Goal: Transaction & Acquisition: Complete application form

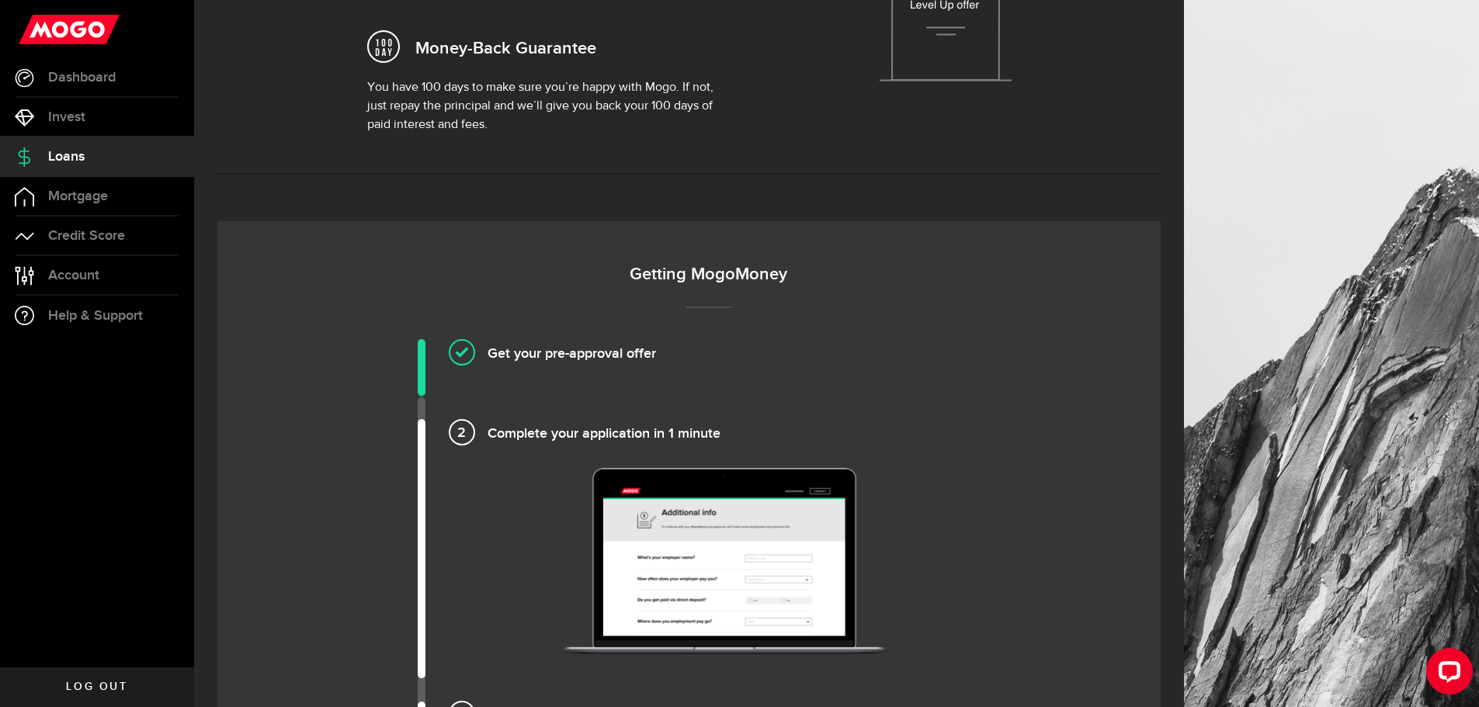
scroll to position [233, 0]
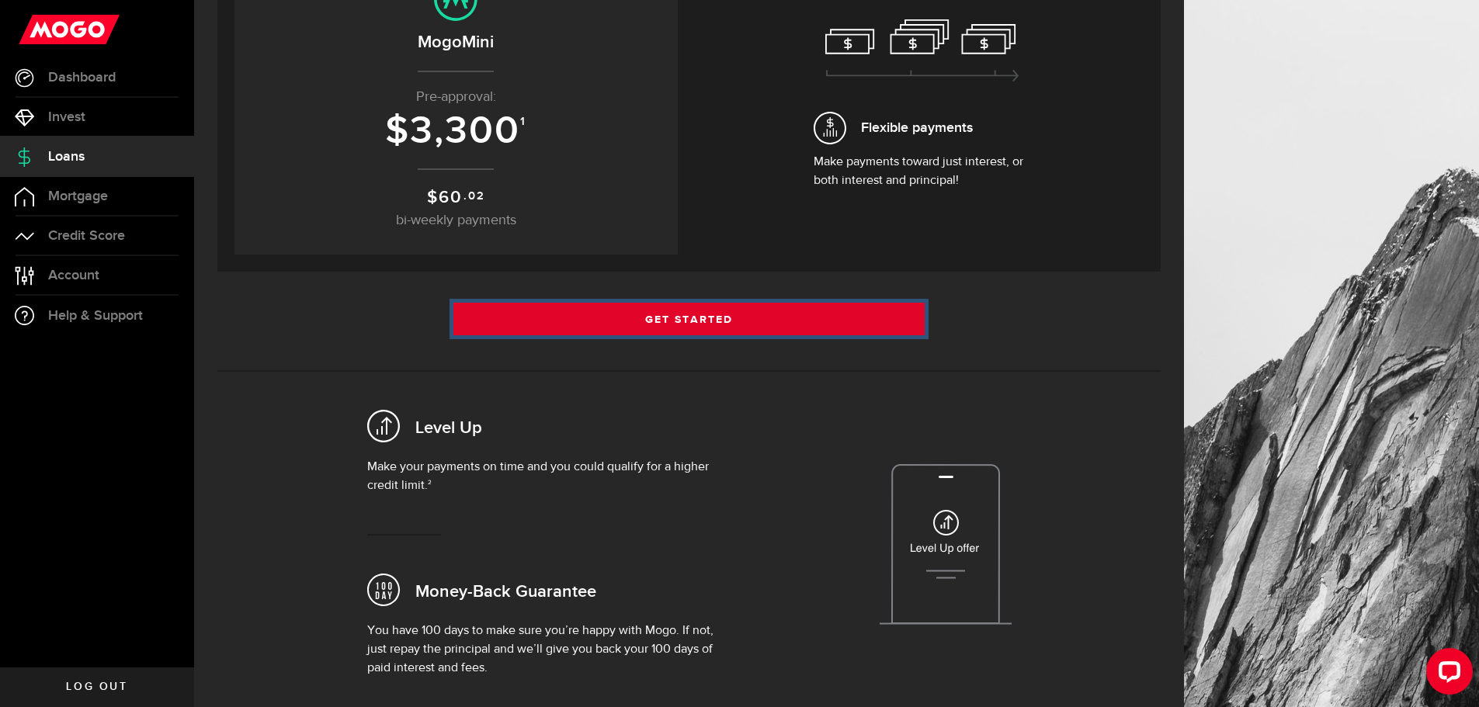
click at [753, 323] on link "Get Started" at bounding box center [689, 319] width 472 height 33
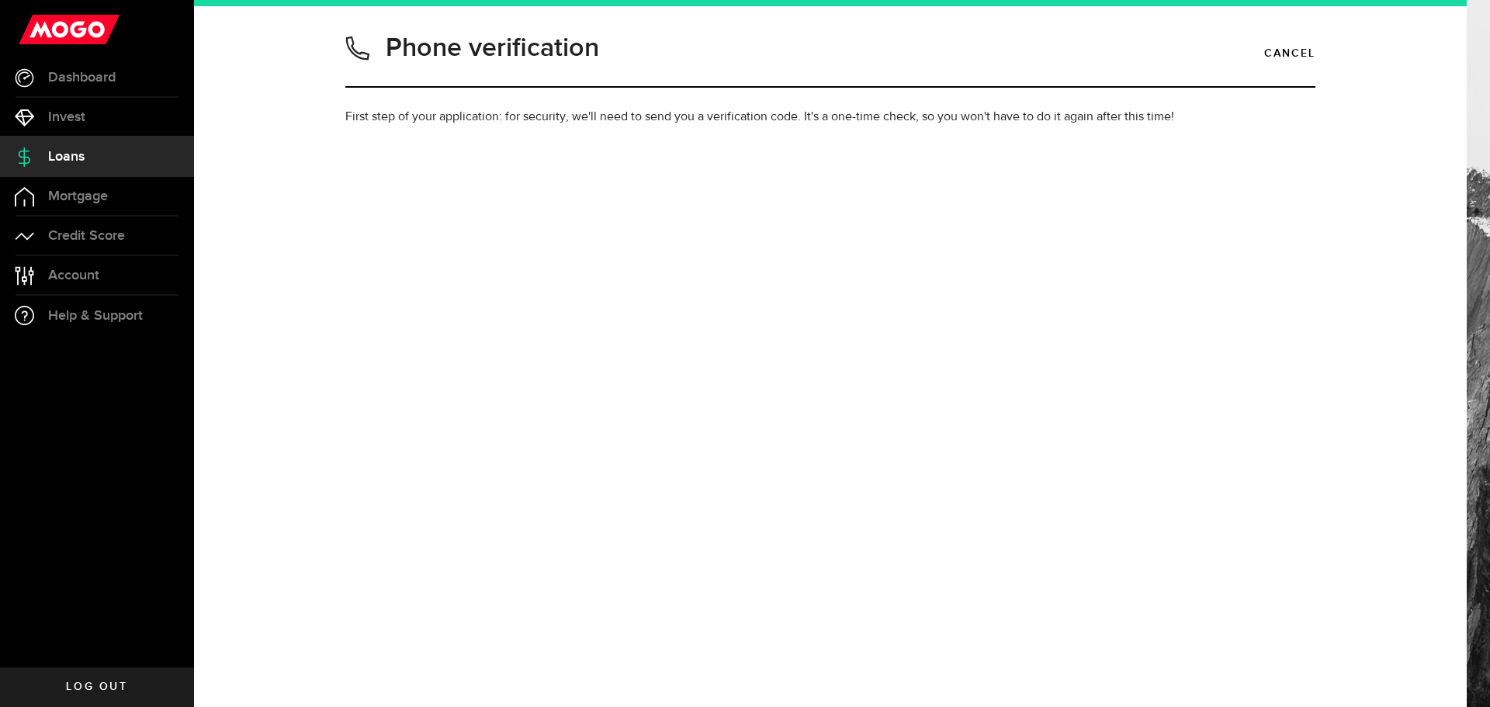
type input "5063971854"
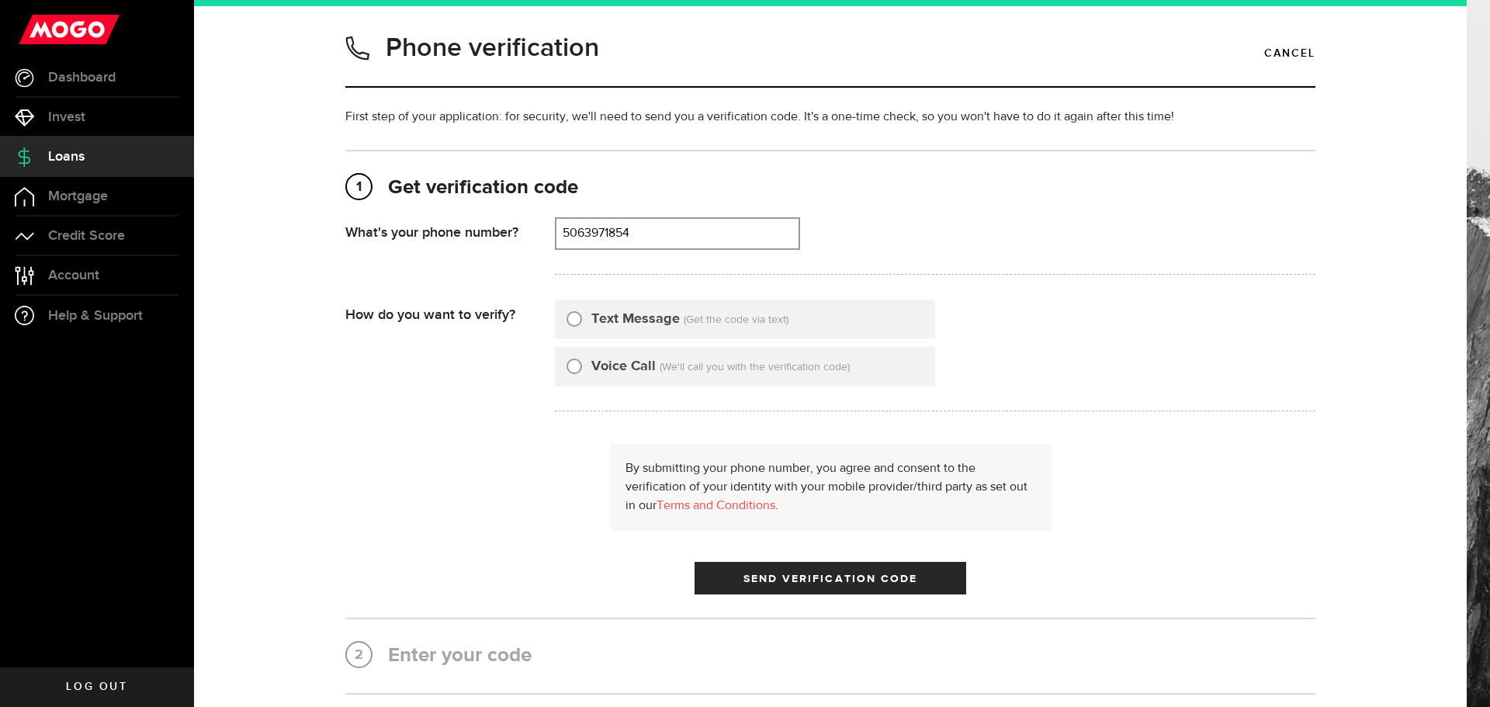
click at [567, 321] on input "Text Message" at bounding box center [575, 317] width 16 height 16
radio input "true"
click at [804, 582] on span "Send Verification Code" at bounding box center [831, 579] width 175 height 11
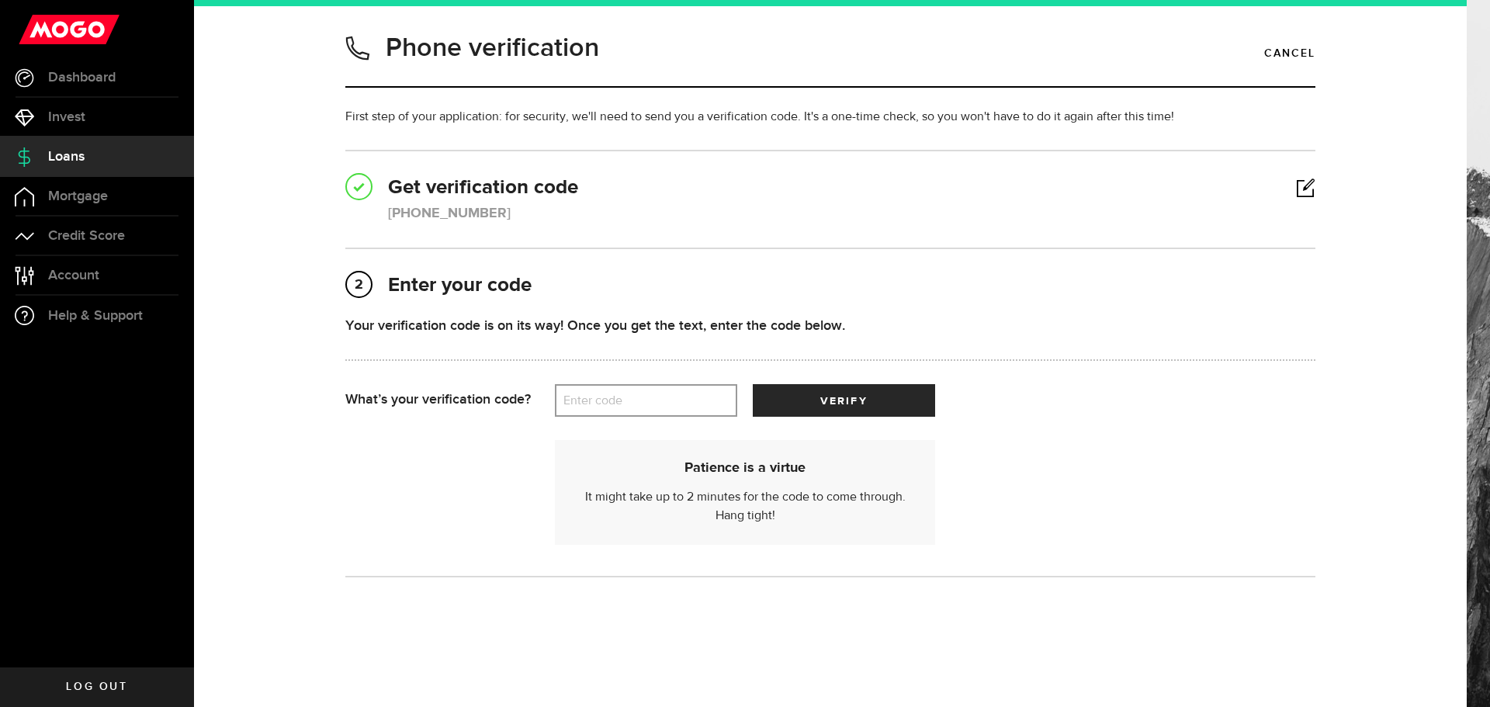
click at [633, 394] on label "Enter code" at bounding box center [646, 401] width 182 height 32
click at [633, 394] on input "Enter code" at bounding box center [646, 400] width 182 height 33
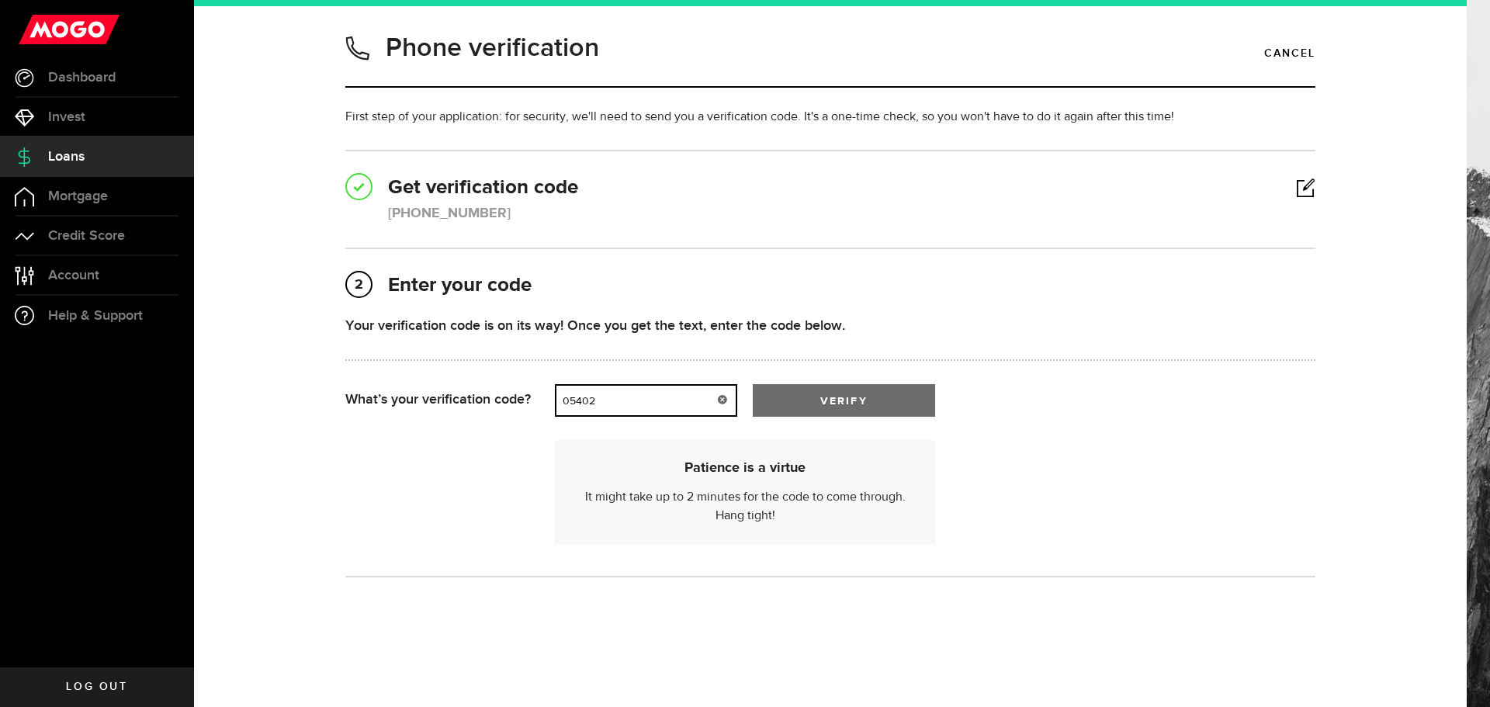
type input "05402"
click at [786, 406] on button "verify" at bounding box center [844, 400] width 182 height 33
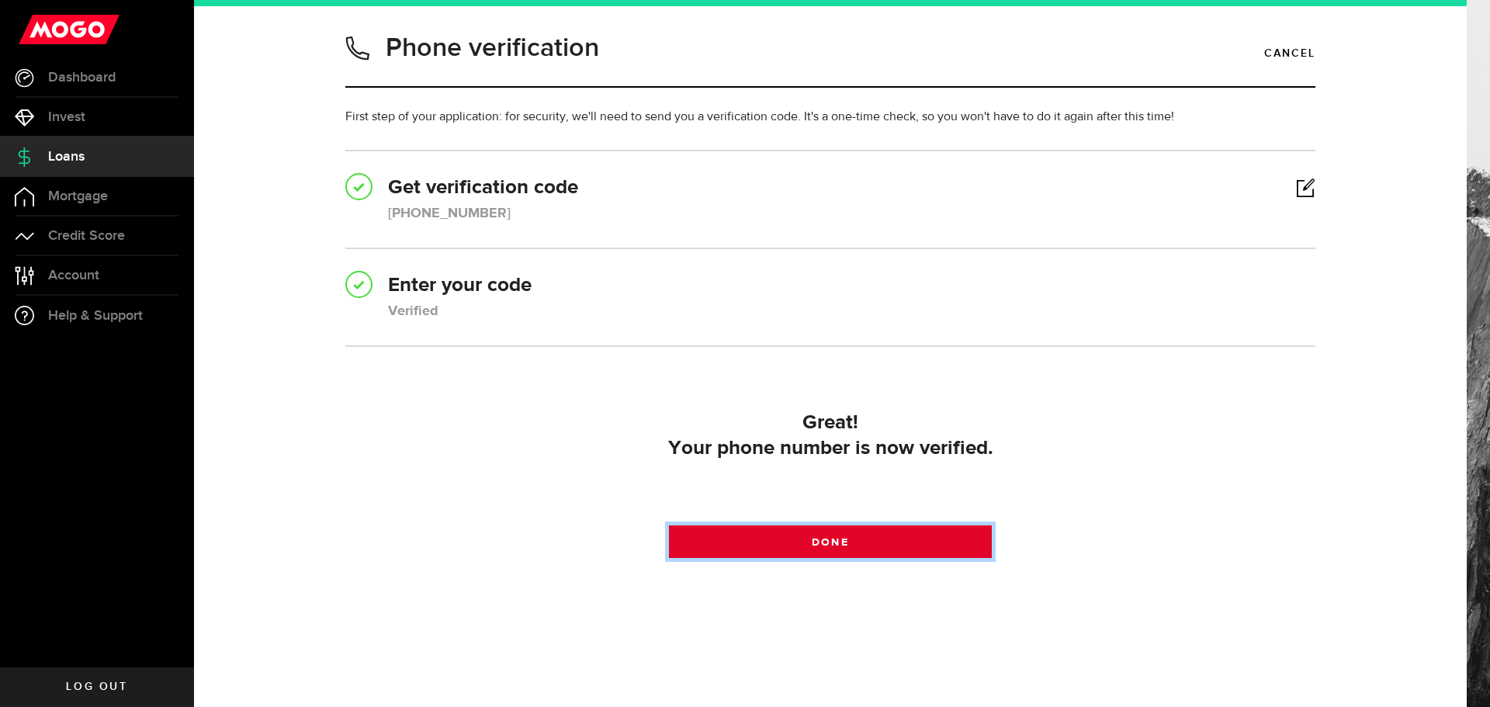
click at [851, 545] on link "Done" at bounding box center [831, 542] width 324 height 33
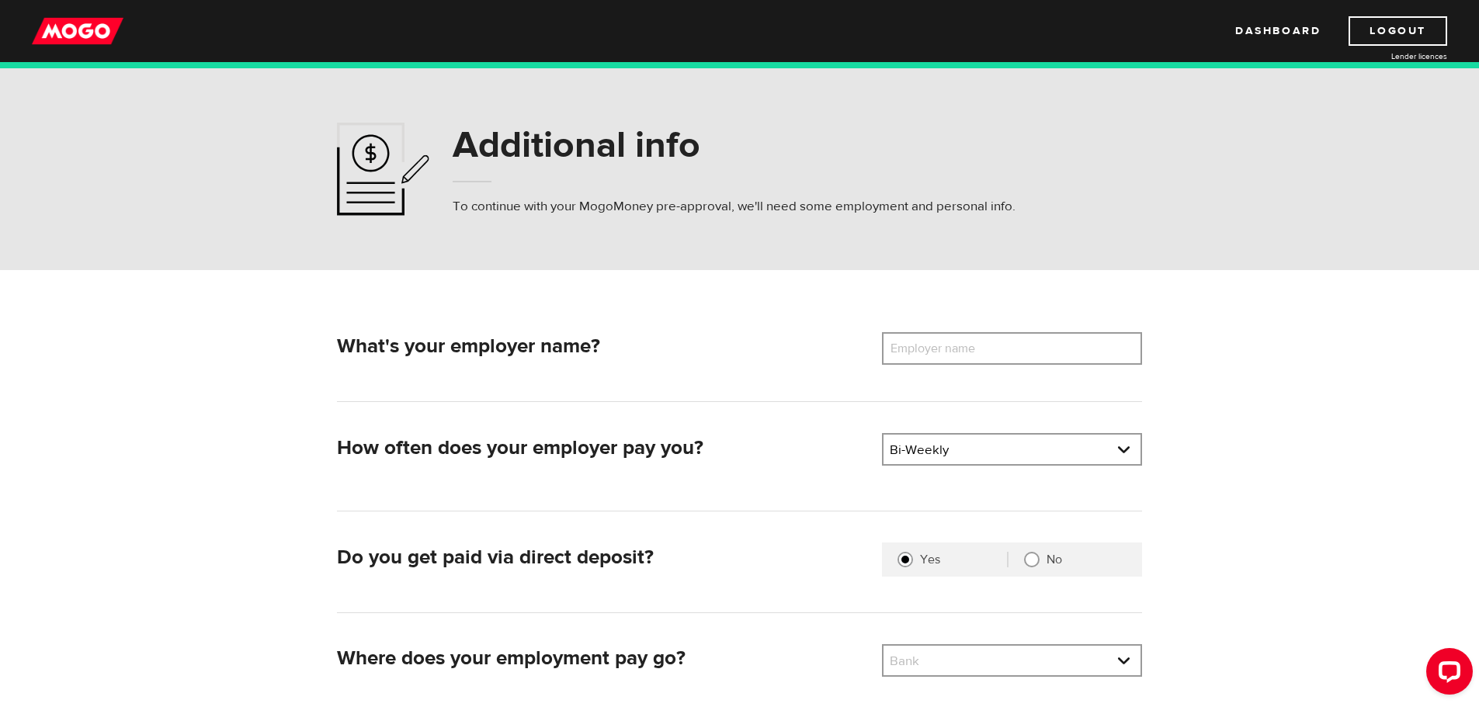
click at [930, 347] on label "Employer name" at bounding box center [944, 348] width 125 height 33
click at [930, 347] on input "Employer name" at bounding box center [1012, 348] width 260 height 33
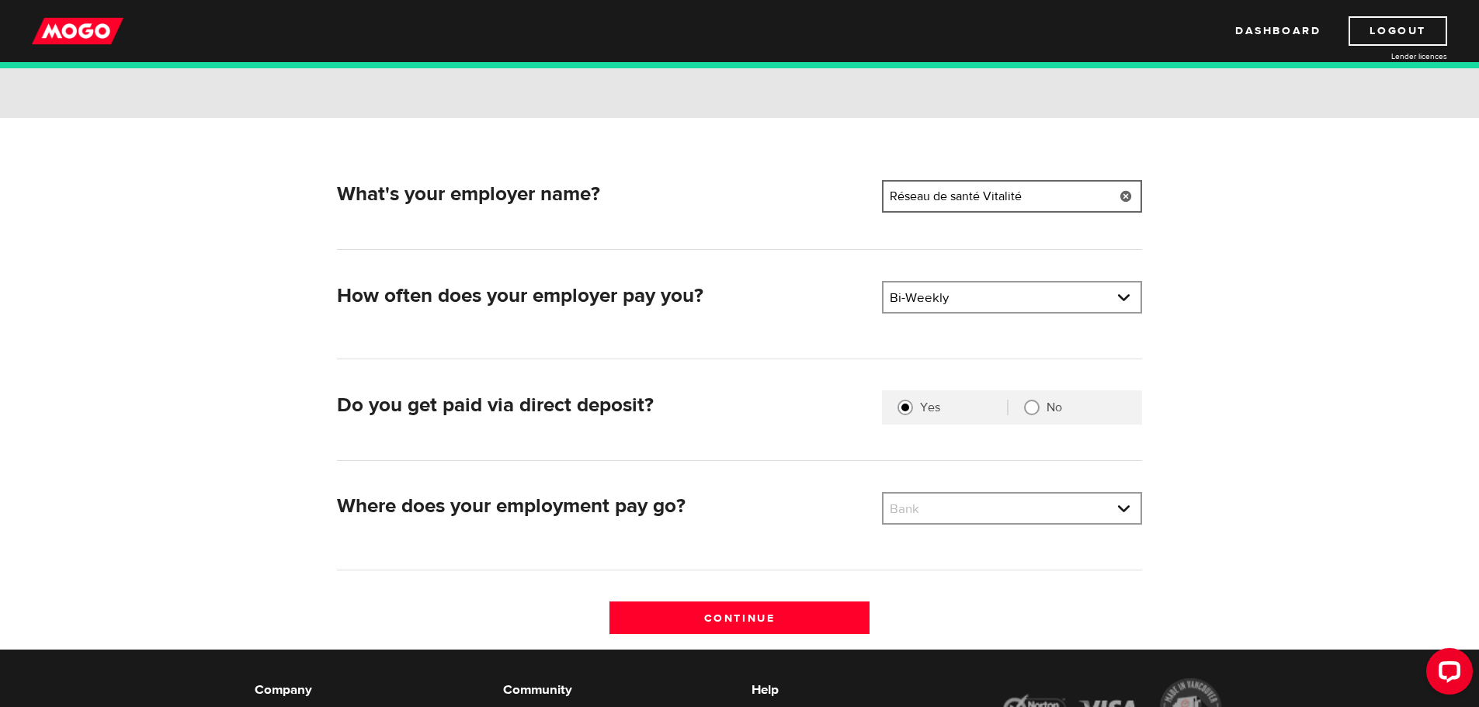
scroll to position [155, 0]
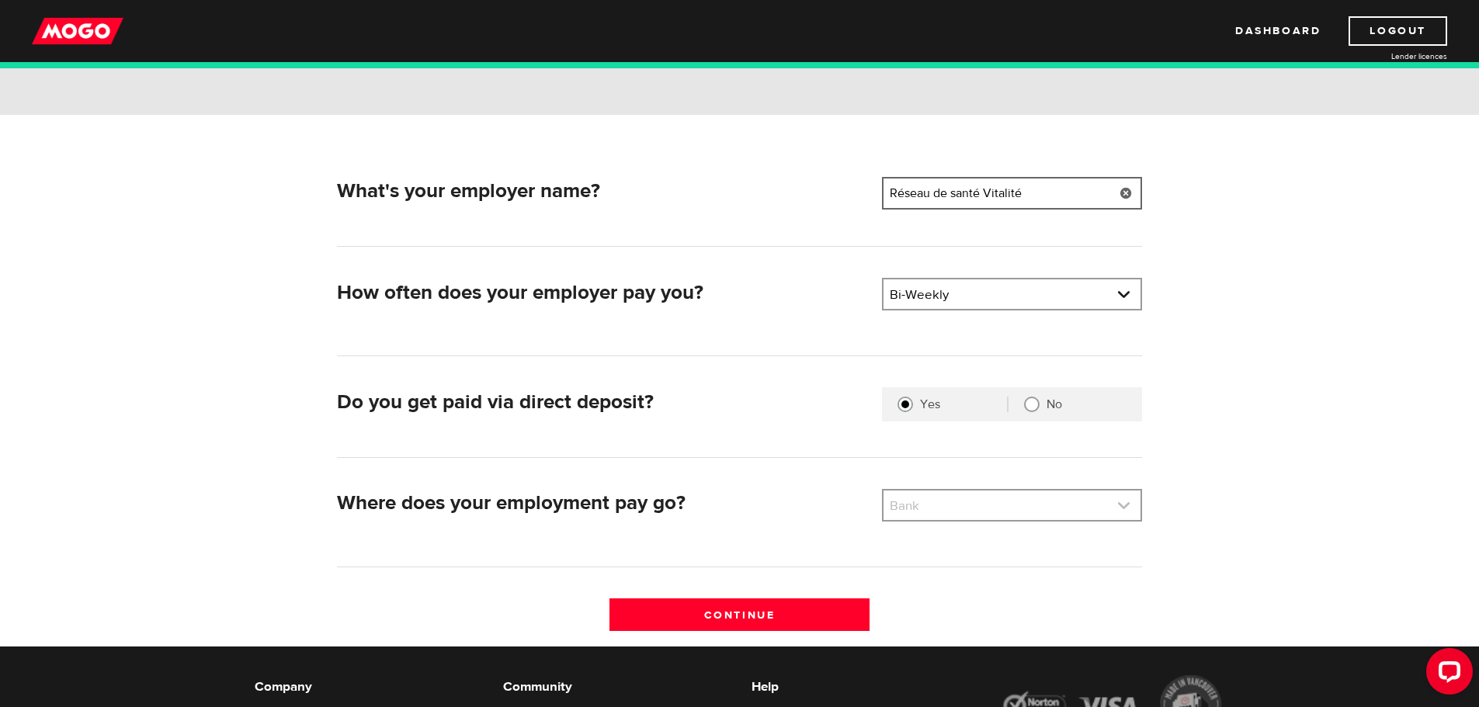
type input "Réseau de santé Vitalité"
click at [1020, 502] on link at bounding box center [1011, 505] width 257 height 29
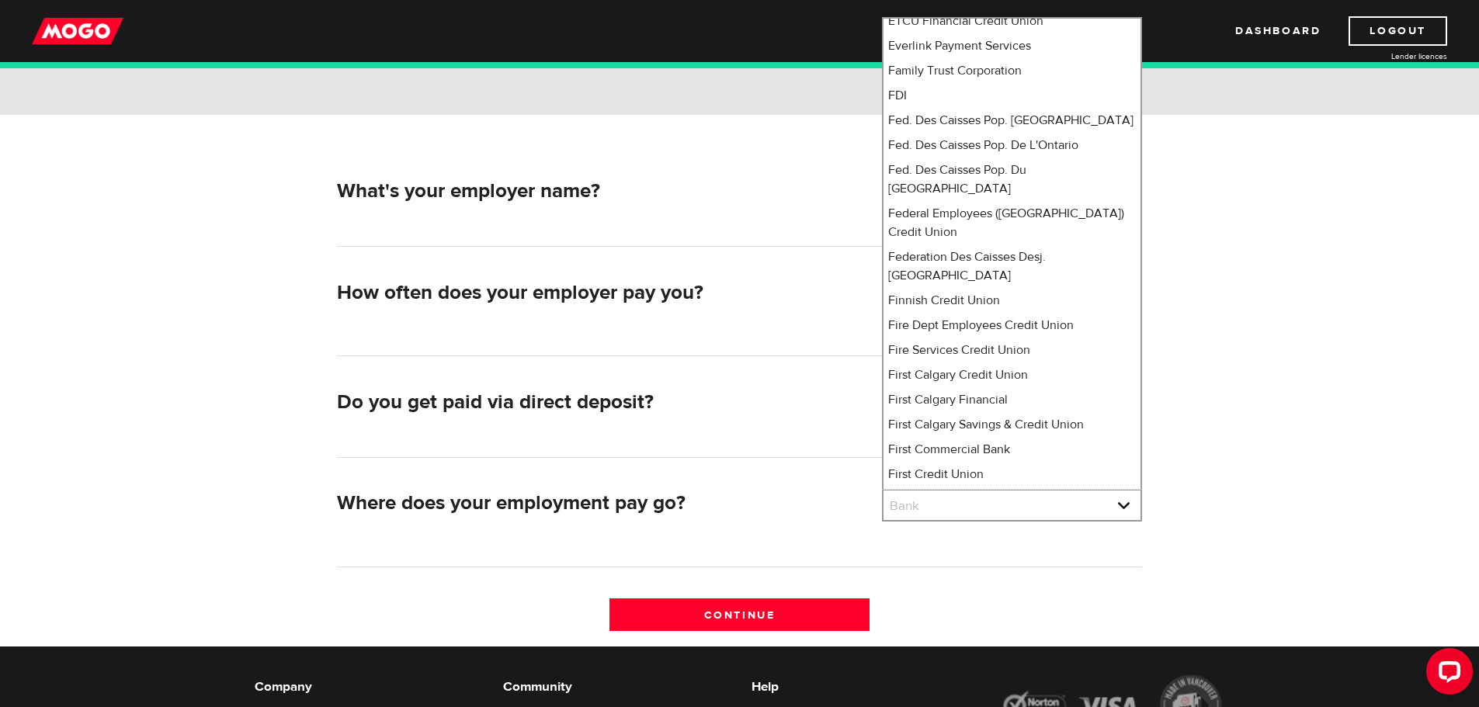
scroll to position [0, 0]
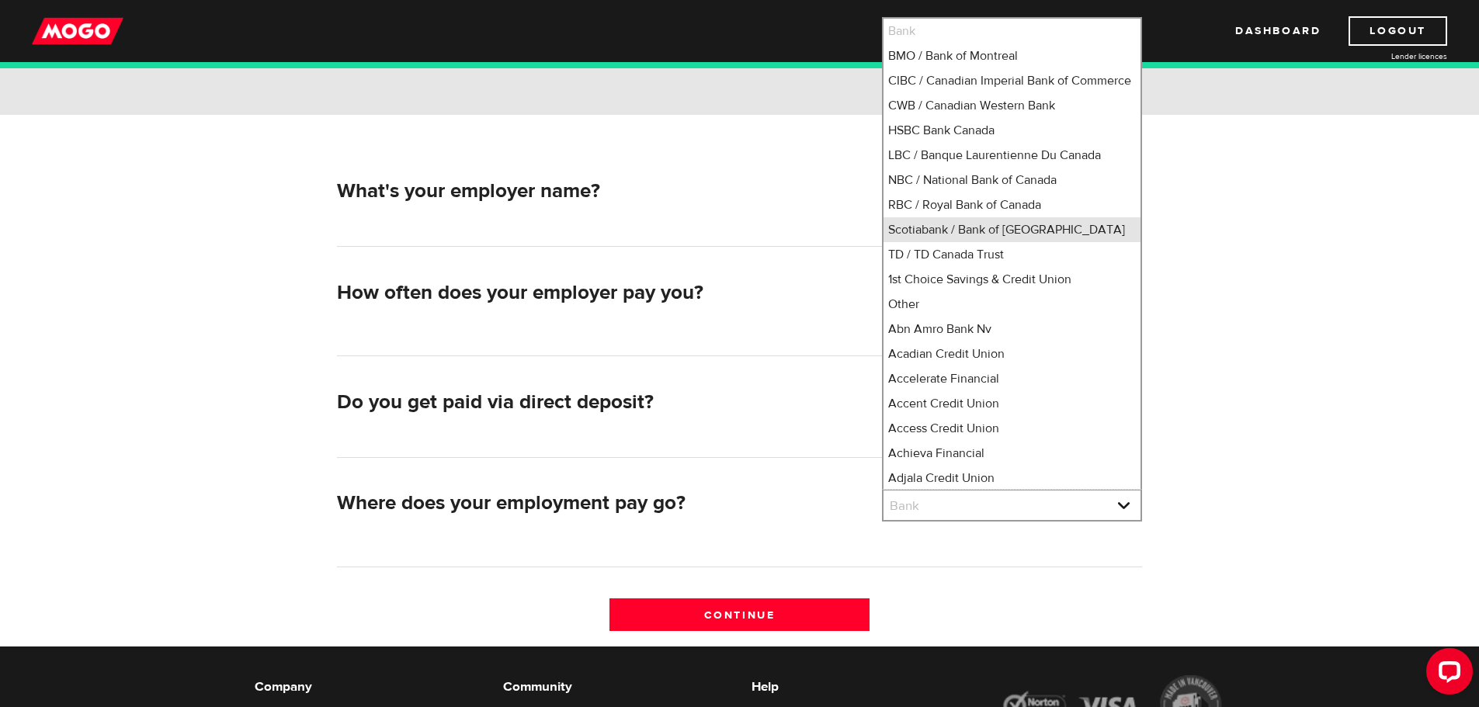
click at [962, 242] on li "Scotiabank / Bank of [GEOGRAPHIC_DATA]" at bounding box center [1011, 229] width 257 height 25
select select "2"
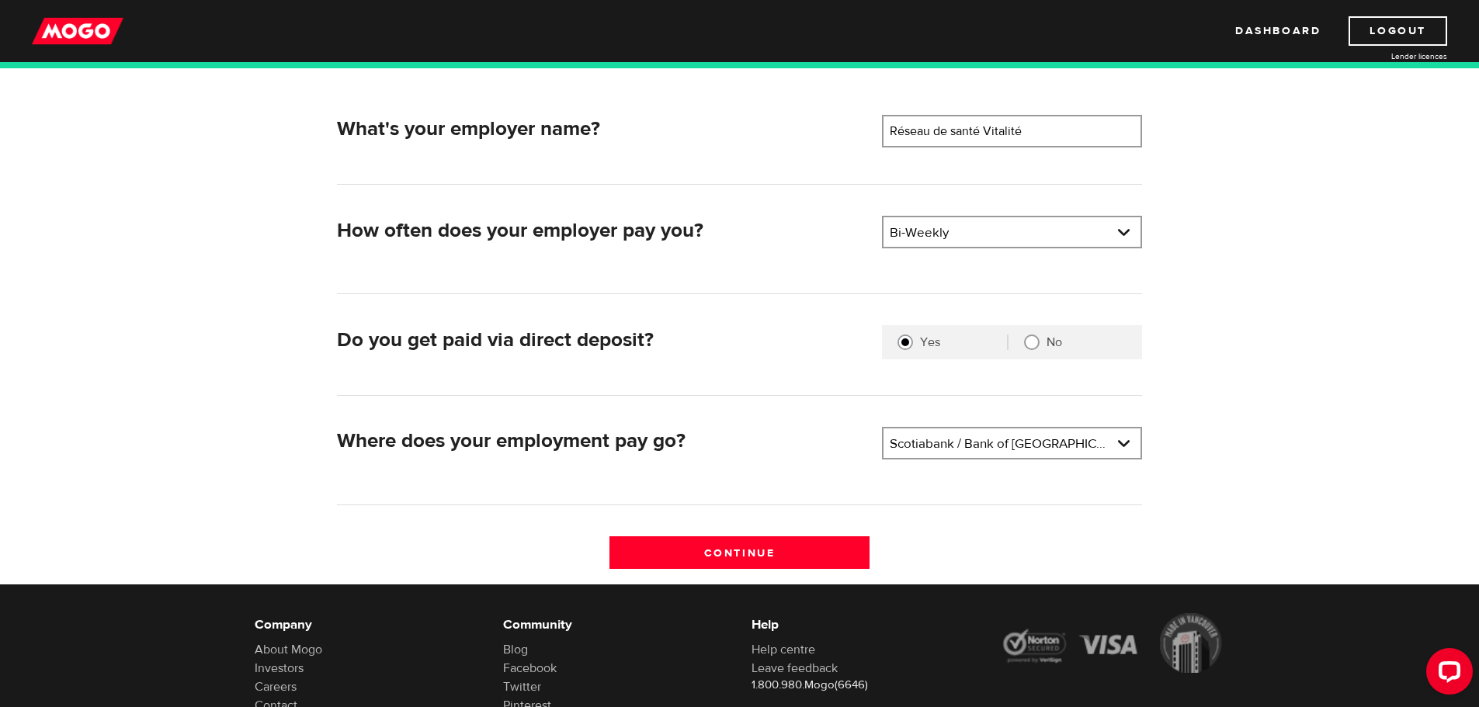
scroll to position [349, 0]
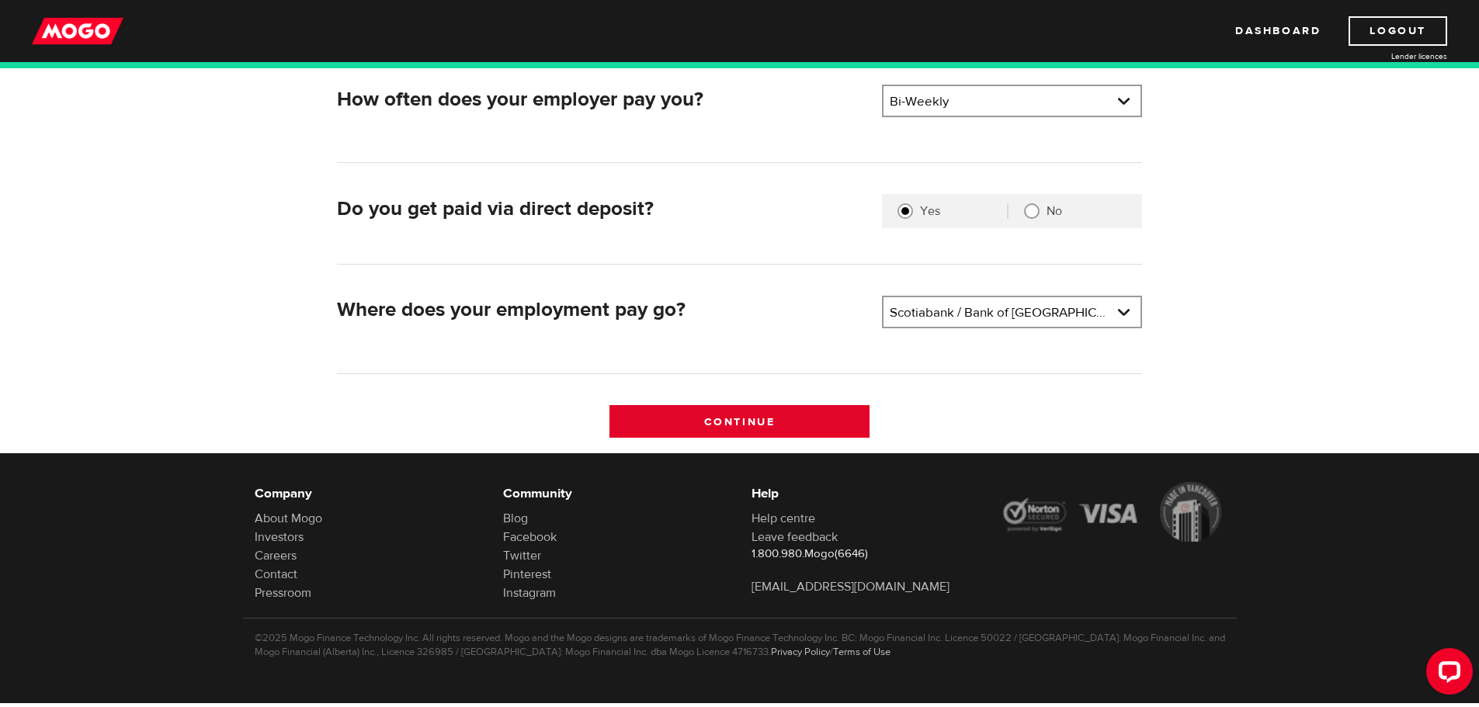
click at [727, 418] on input "Continue" at bounding box center [739, 421] width 260 height 33
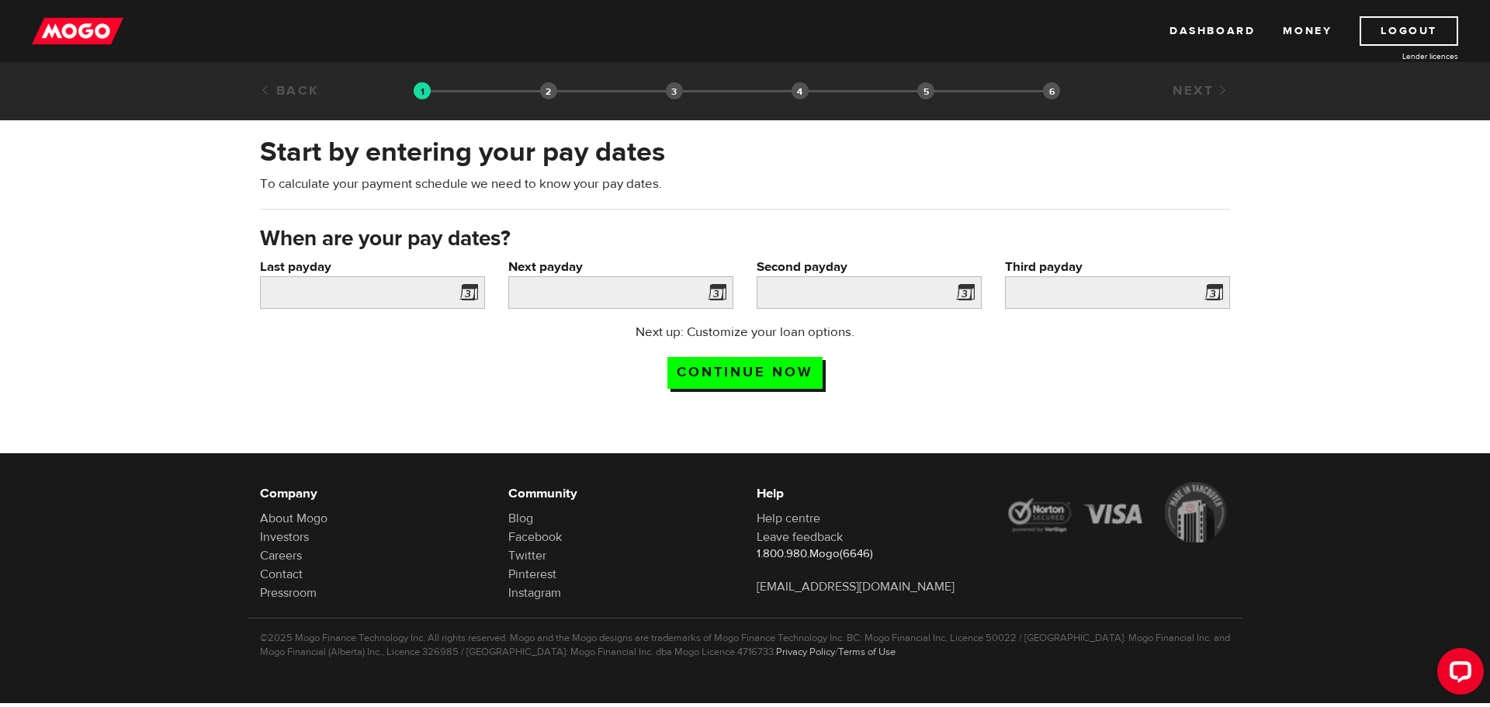
click at [474, 290] on span at bounding box center [465, 295] width 23 height 25
click at [471, 296] on span at bounding box center [465, 295] width 23 height 25
click at [353, 289] on input "Last payday" at bounding box center [372, 292] width 225 height 33
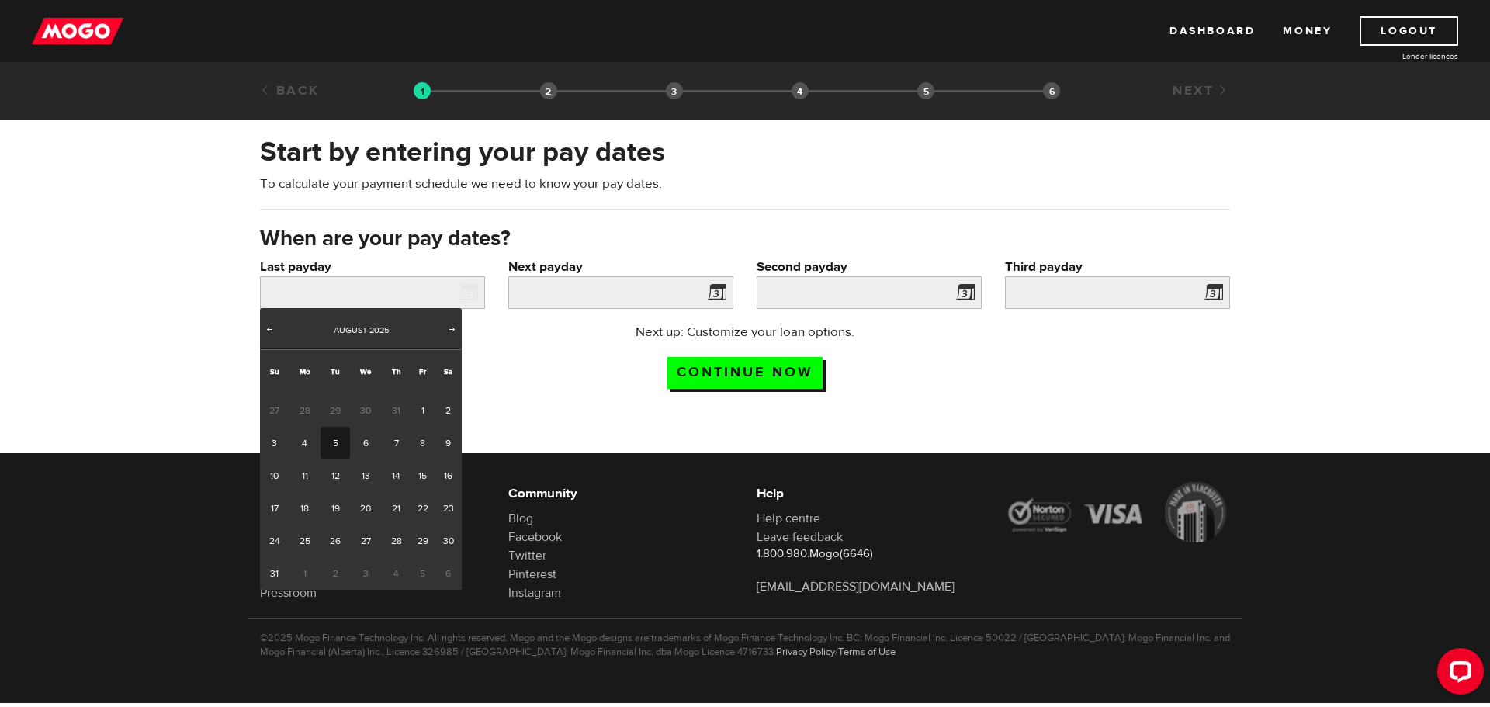
click at [333, 441] on link "5" at bounding box center [335, 443] width 29 height 33
type input "[DATE]"
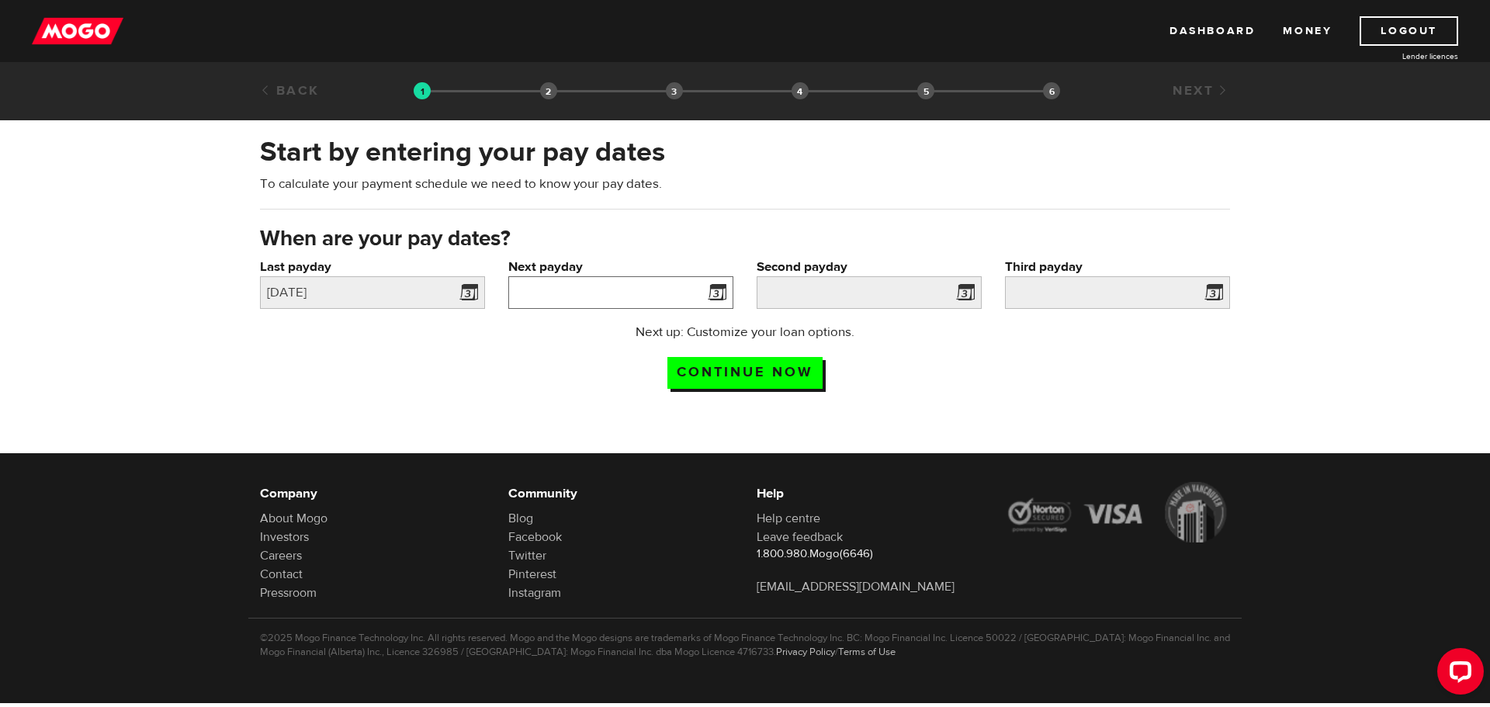
click at [646, 300] on input "Next payday" at bounding box center [620, 292] width 225 height 33
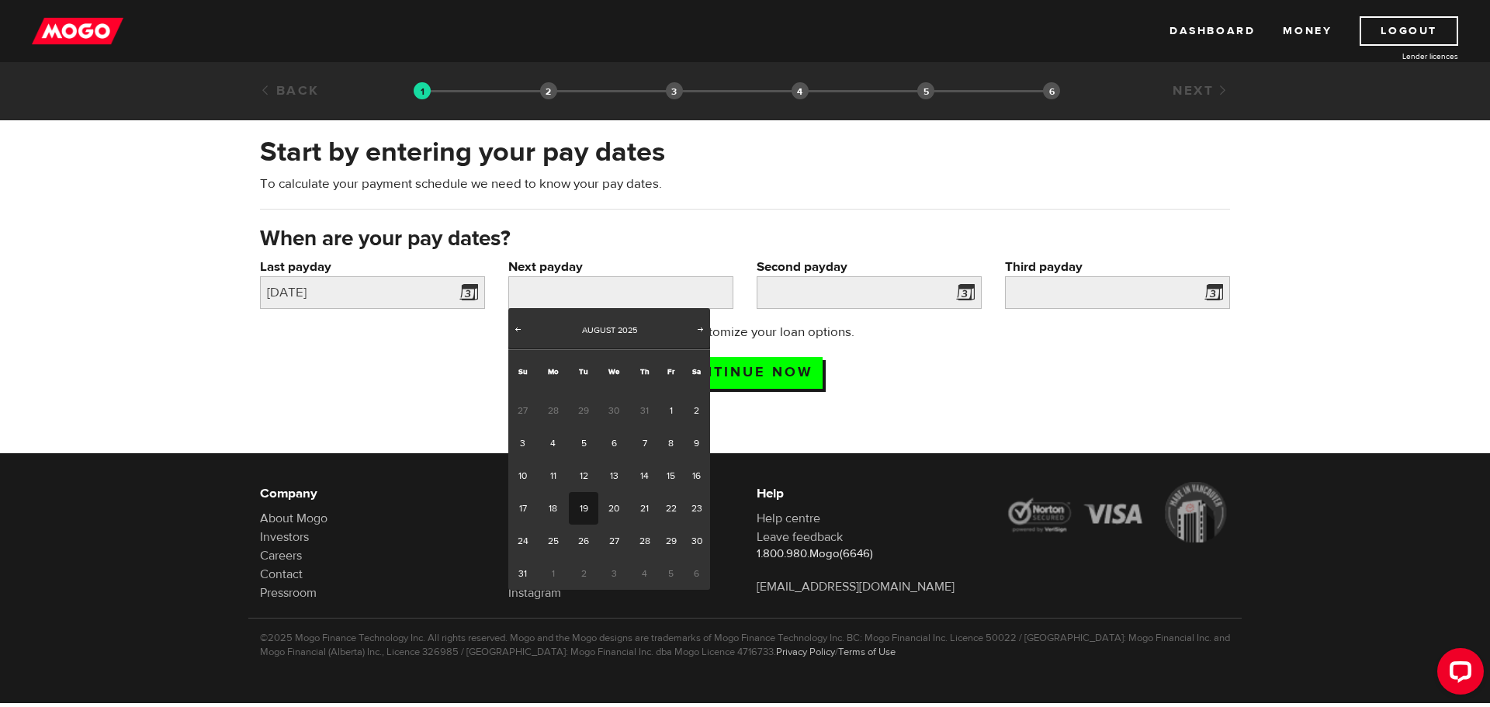
click at [578, 505] on link "19" at bounding box center [583, 508] width 29 height 33
type input "[DATE]"
type input "2025/9/16"
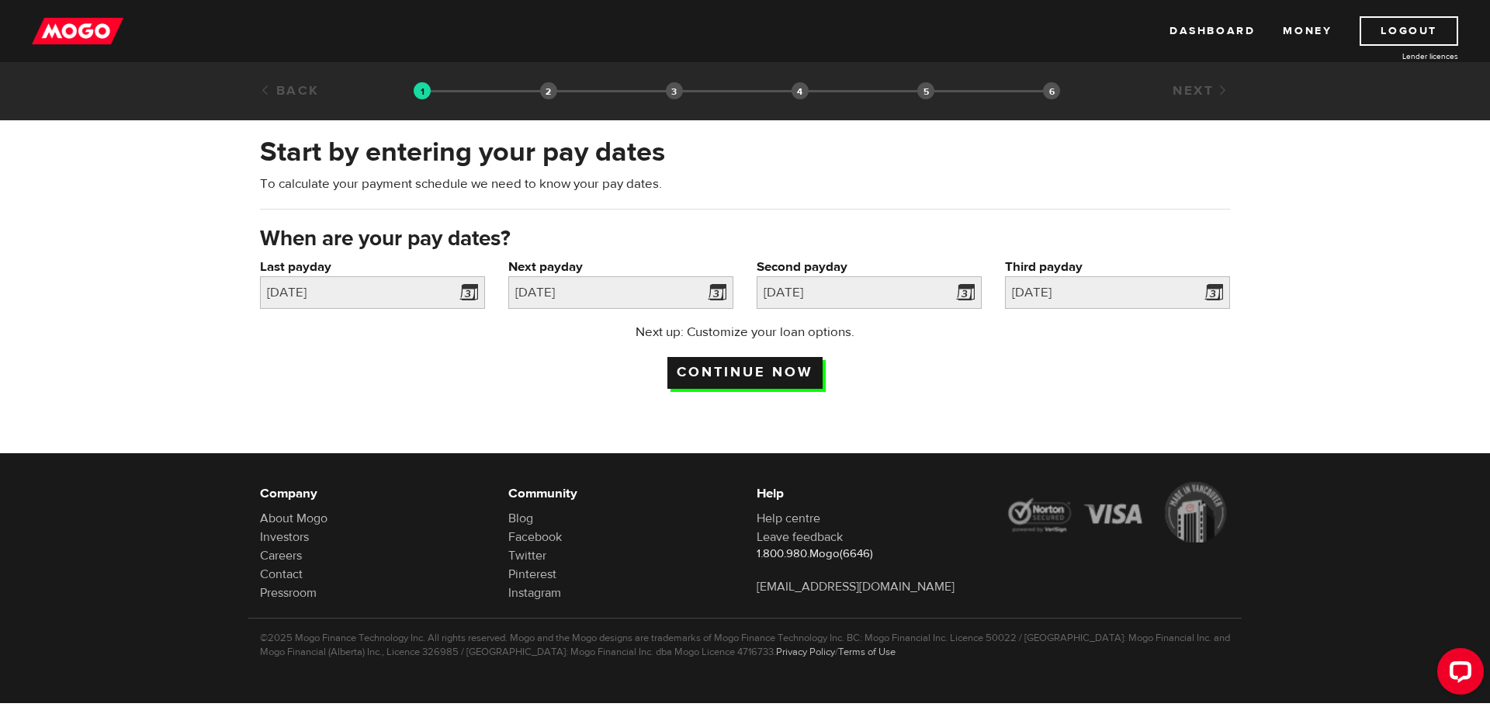
click at [772, 370] on input "Continue now" at bounding box center [745, 373] width 155 height 32
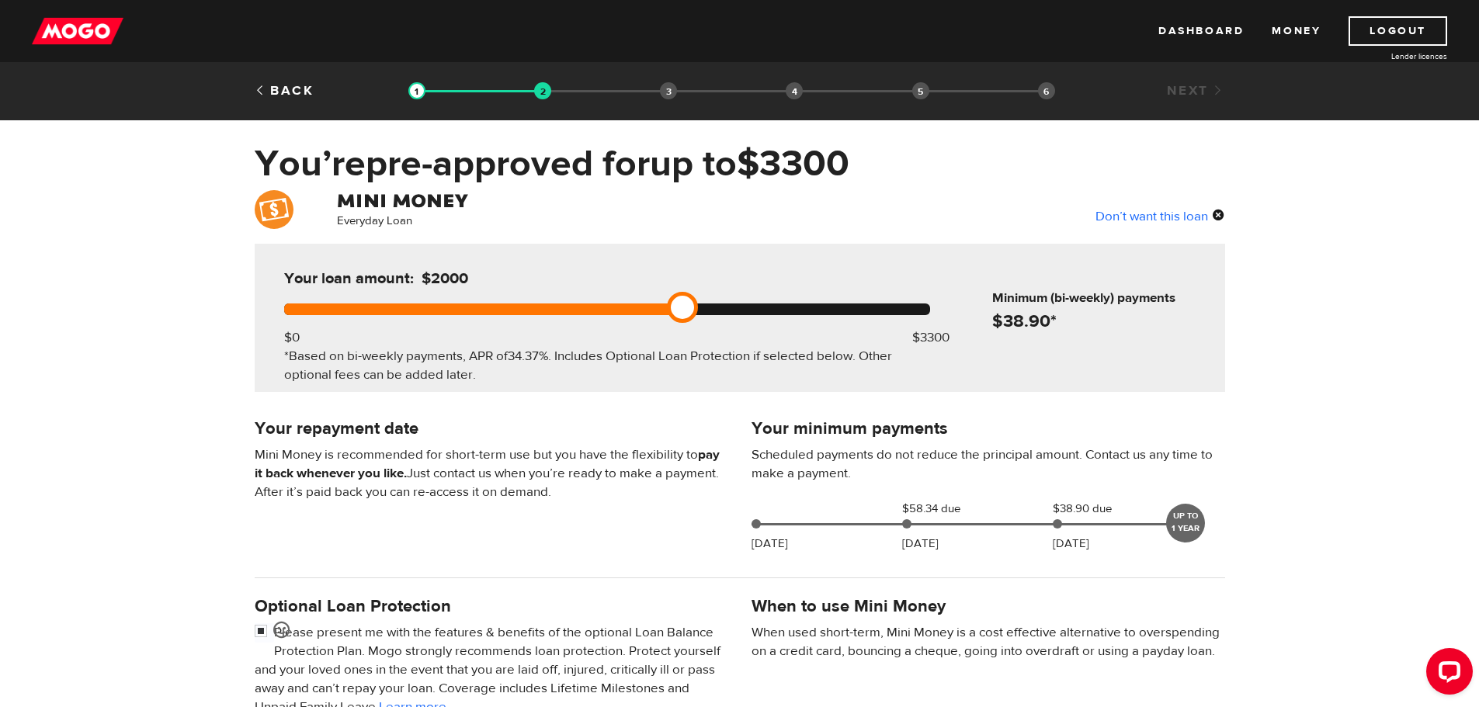
drag, startPoint x: 940, startPoint y: 301, endPoint x: 682, endPoint y: 323, distance: 259.4
click at [682, 323] on div "Your loan amount: $2000 $0 $3300 *Based on bi-weekly payments, APR of 34.37% . …" at bounding box center [607, 318] width 692 height 148
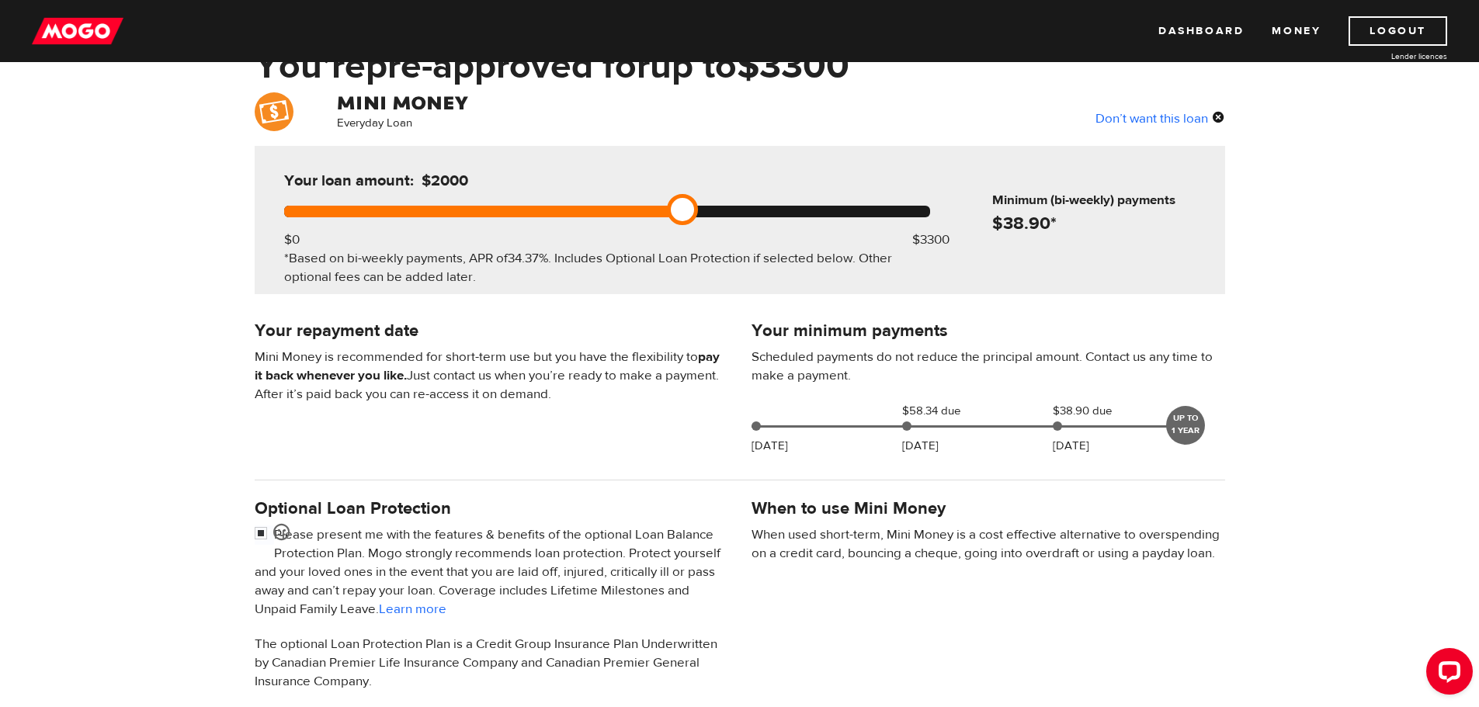
scroll to position [311, 0]
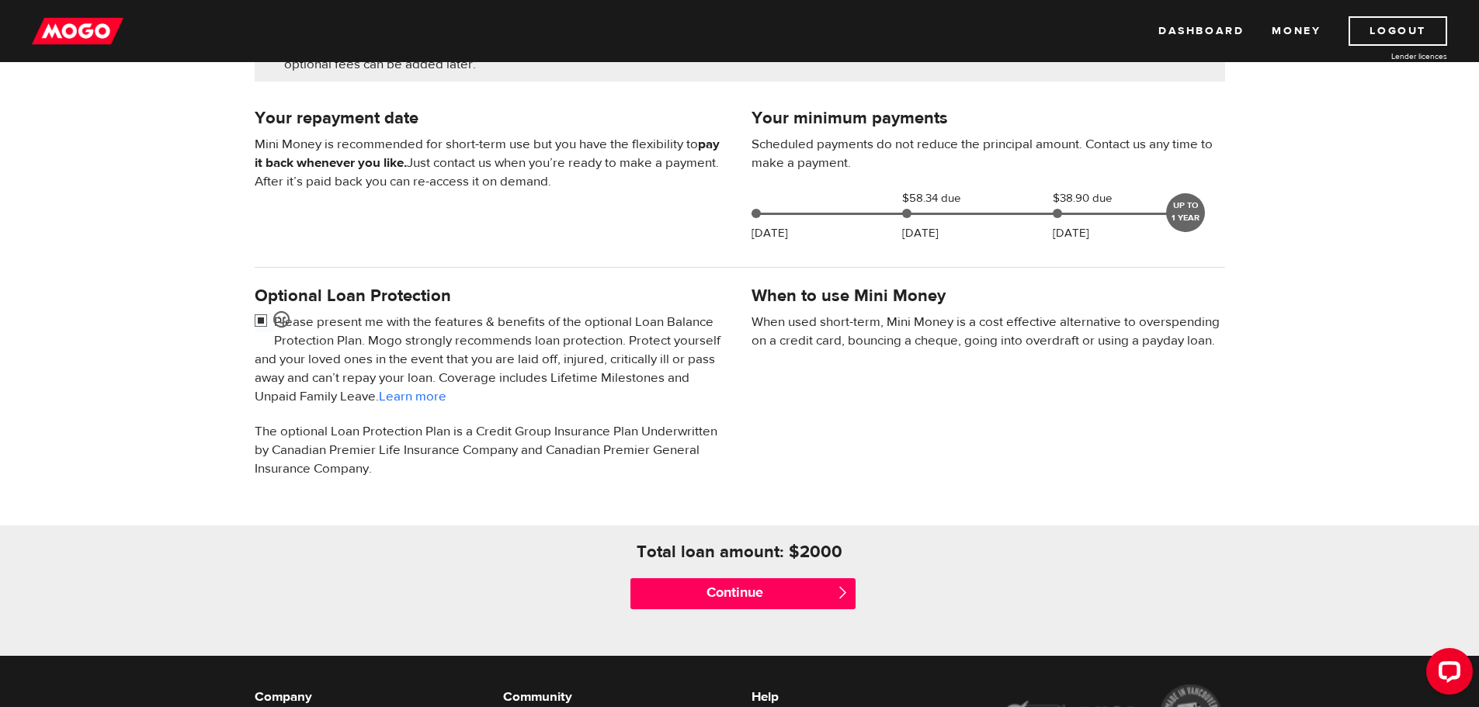
click at [258, 317] on input "checkbox" at bounding box center [264, 322] width 19 height 19
checkbox input "false"
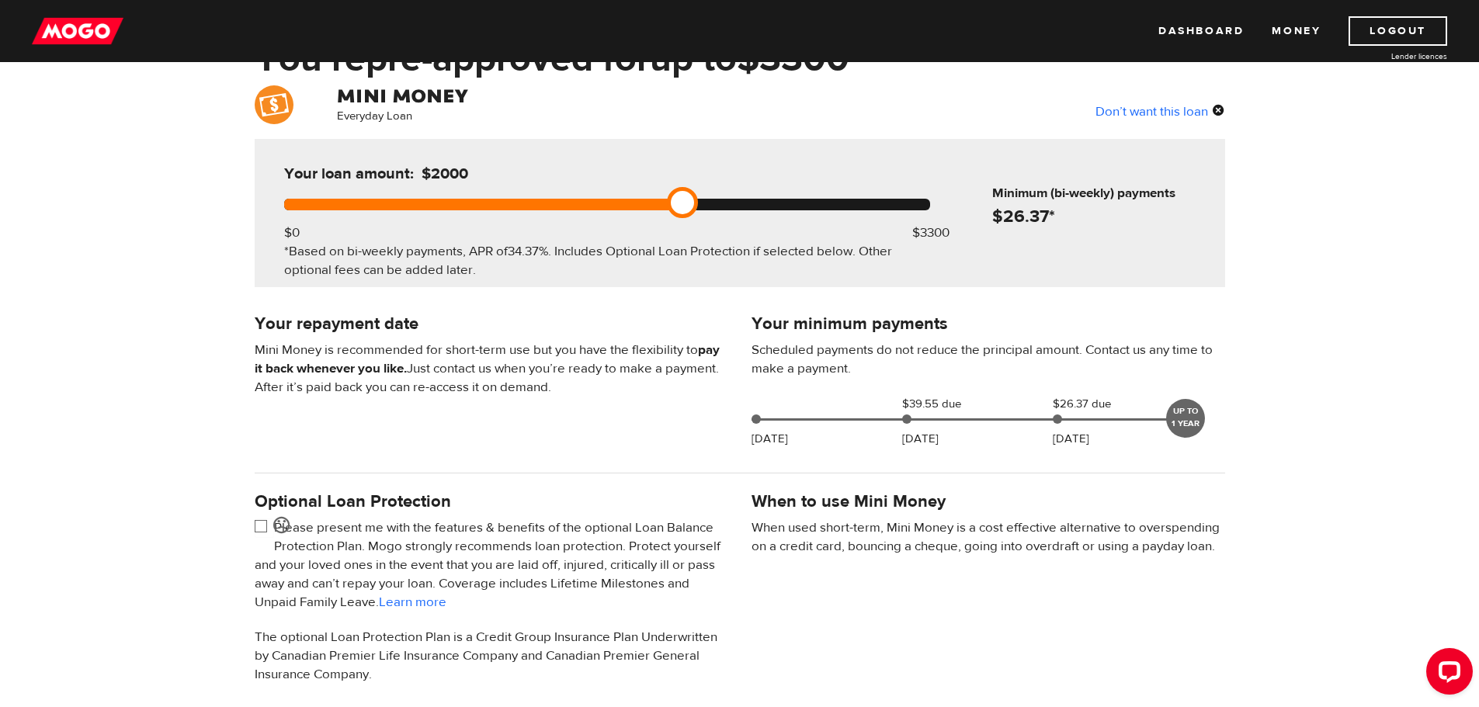
scroll to position [78, 0]
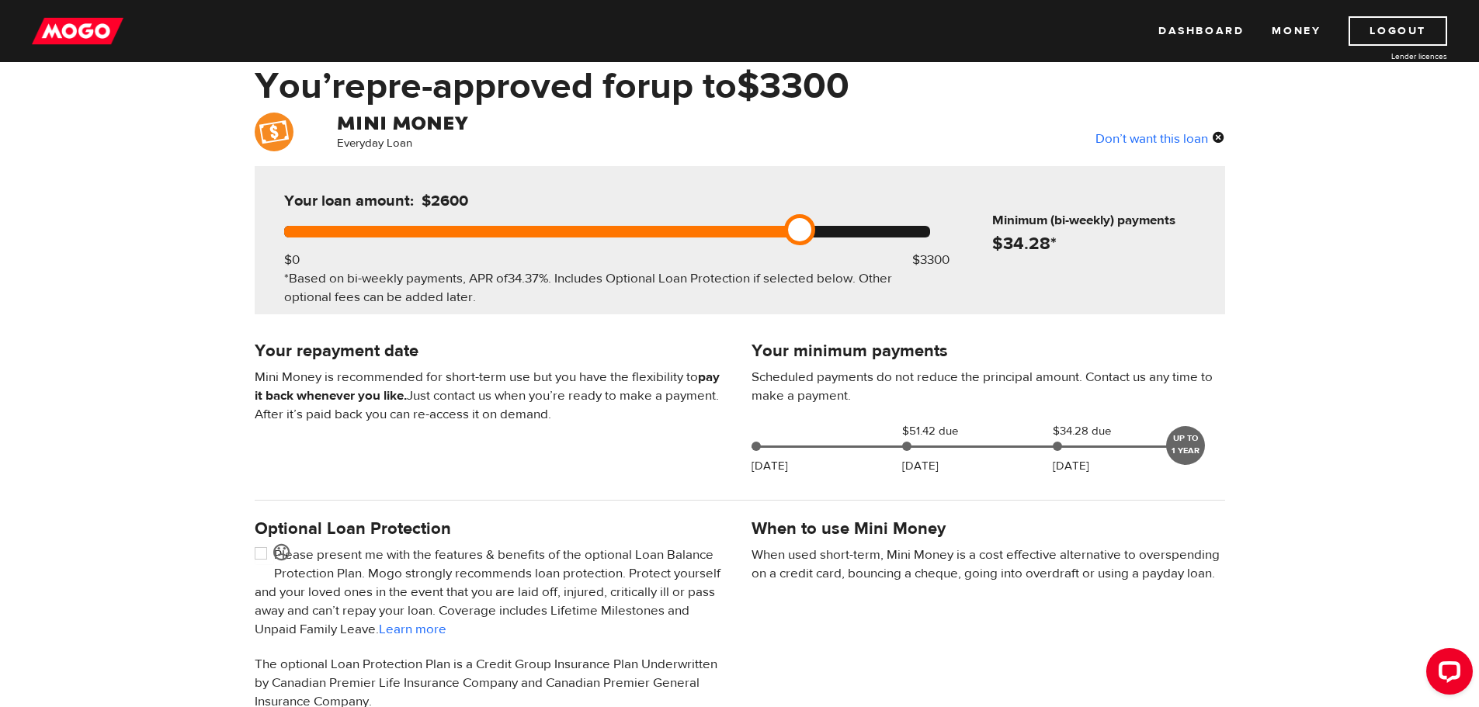
drag, startPoint x: 688, startPoint y: 230, endPoint x: 789, endPoint y: 234, distance: 101.8
click at [789, 234] on link at bounding box center [799, 229] width 31 height 31
click at [332, 256] on div "Your loan amount: $2600 $0 $3300 *Based on bi-weekly payments, APR of 34.37% . …" at bounding box center [607, 240] width 692 height 148
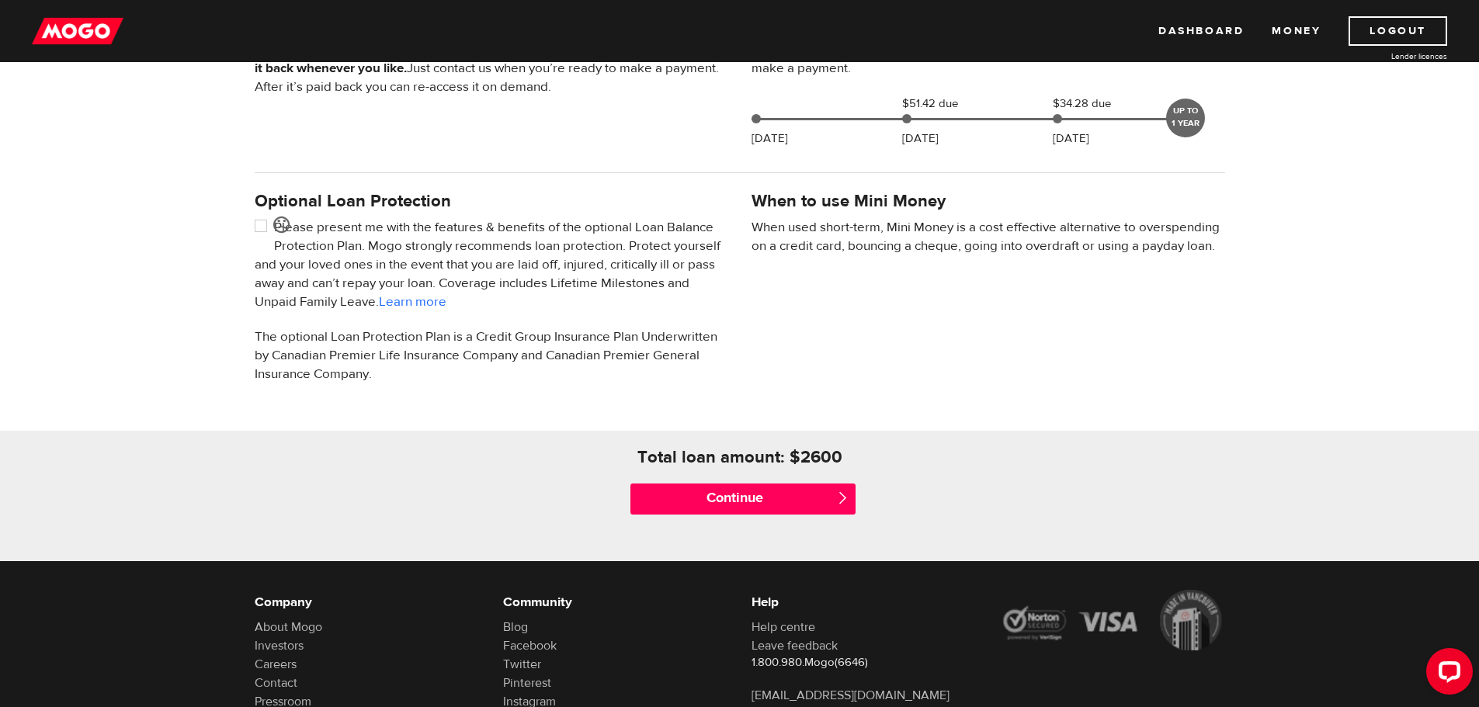
scroll to position [512, 0]
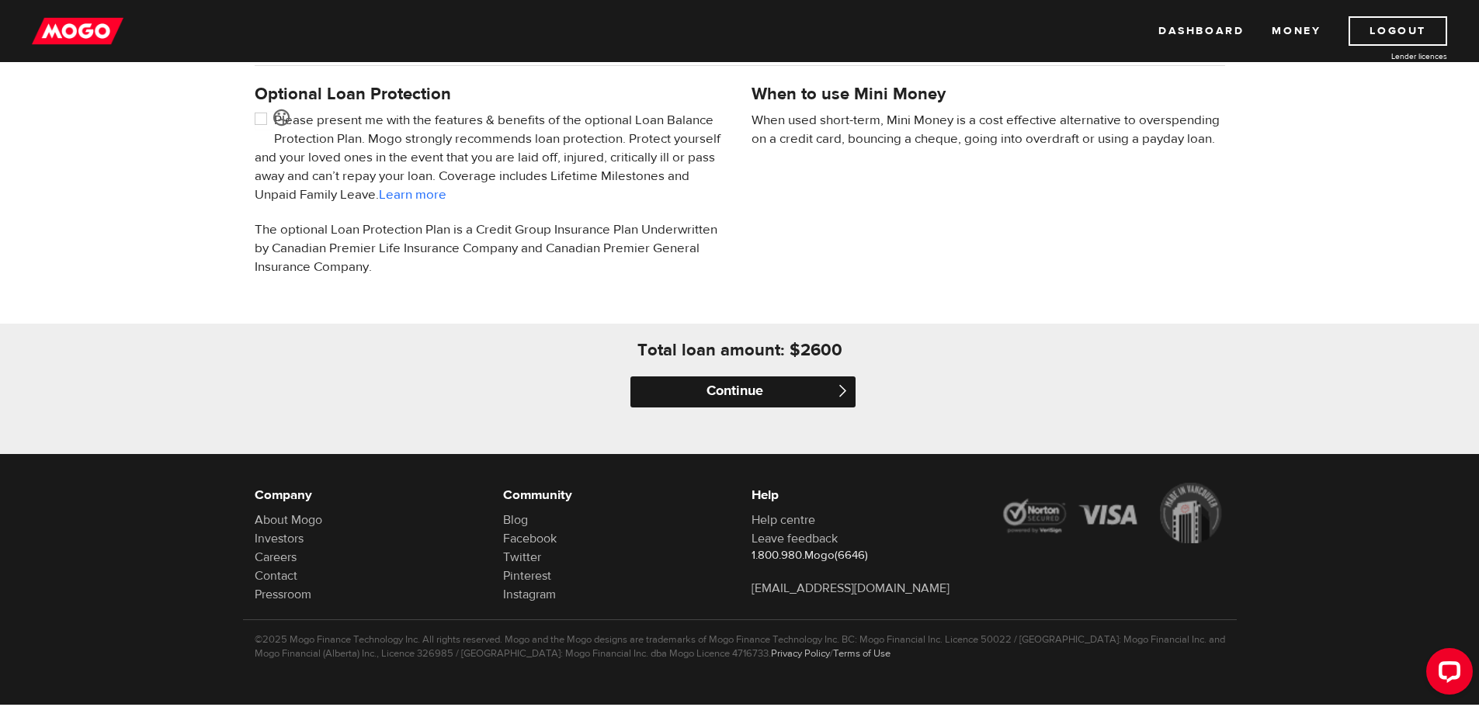
click at [795, 390] on input "Continue" at bounding box center [742, 392] width 225 height 31
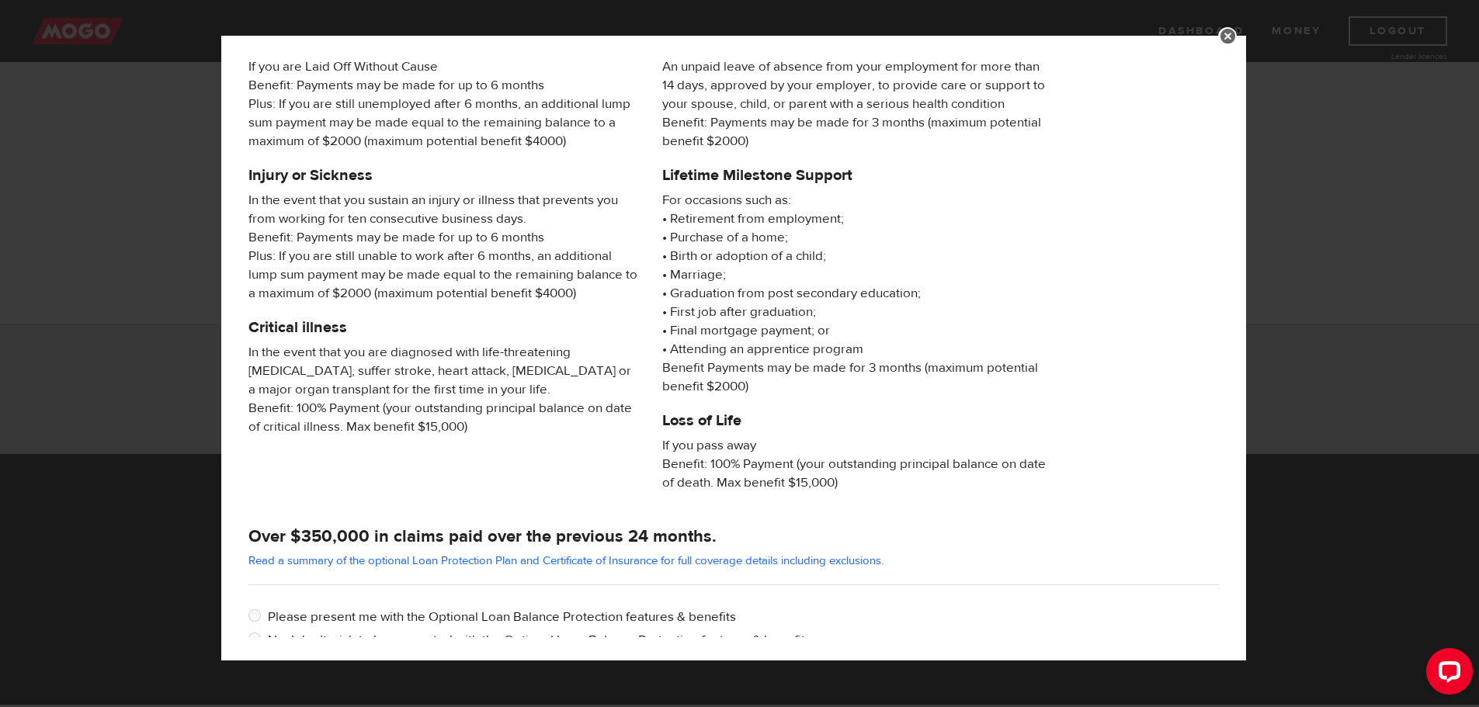
scroll to position [149, 0]
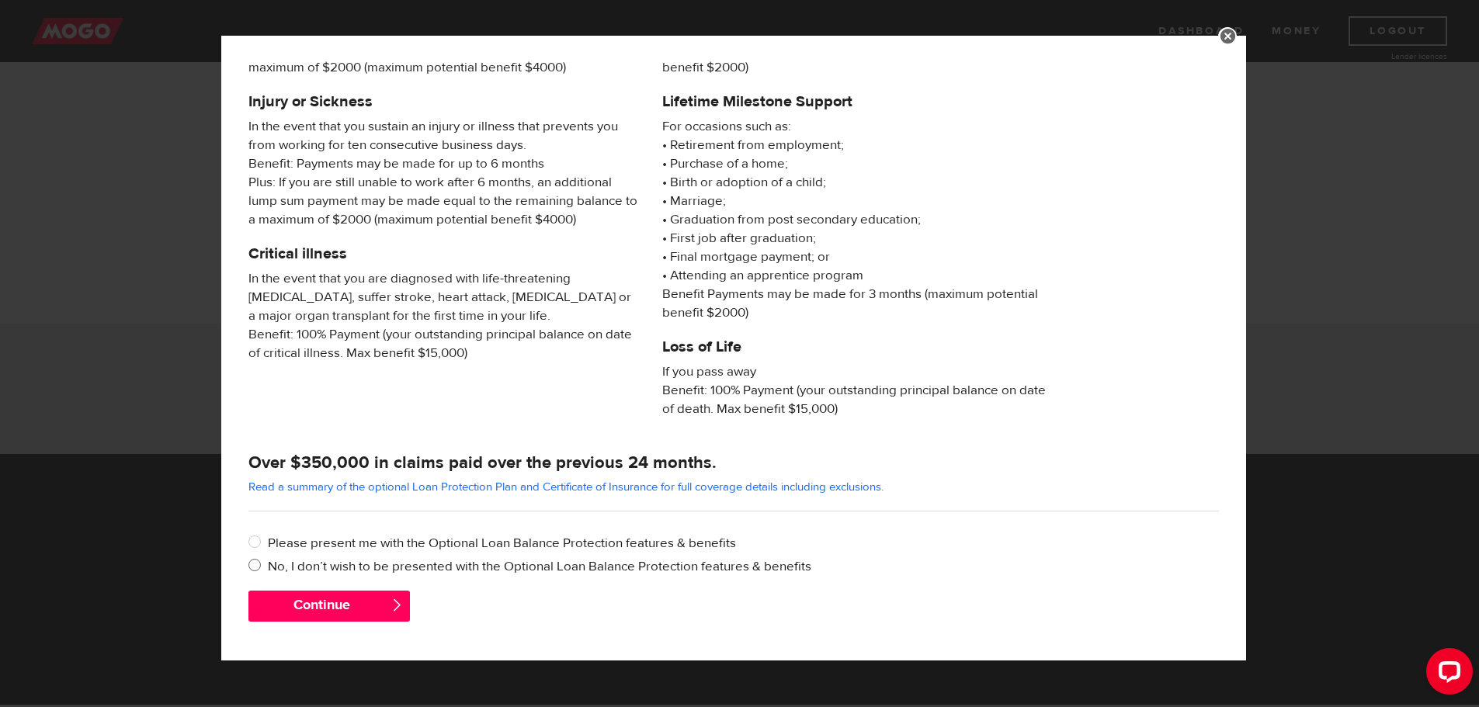
click at [255, 564] on input "No, I don’t wish to be presented with the Optional Loan Balance Protection feat…" at bounding box center [257, 566] width 19 height 19
radio input "true"
click at [380, 606] on button "Continue" at bounding box center [328, 606] width 161 height 31
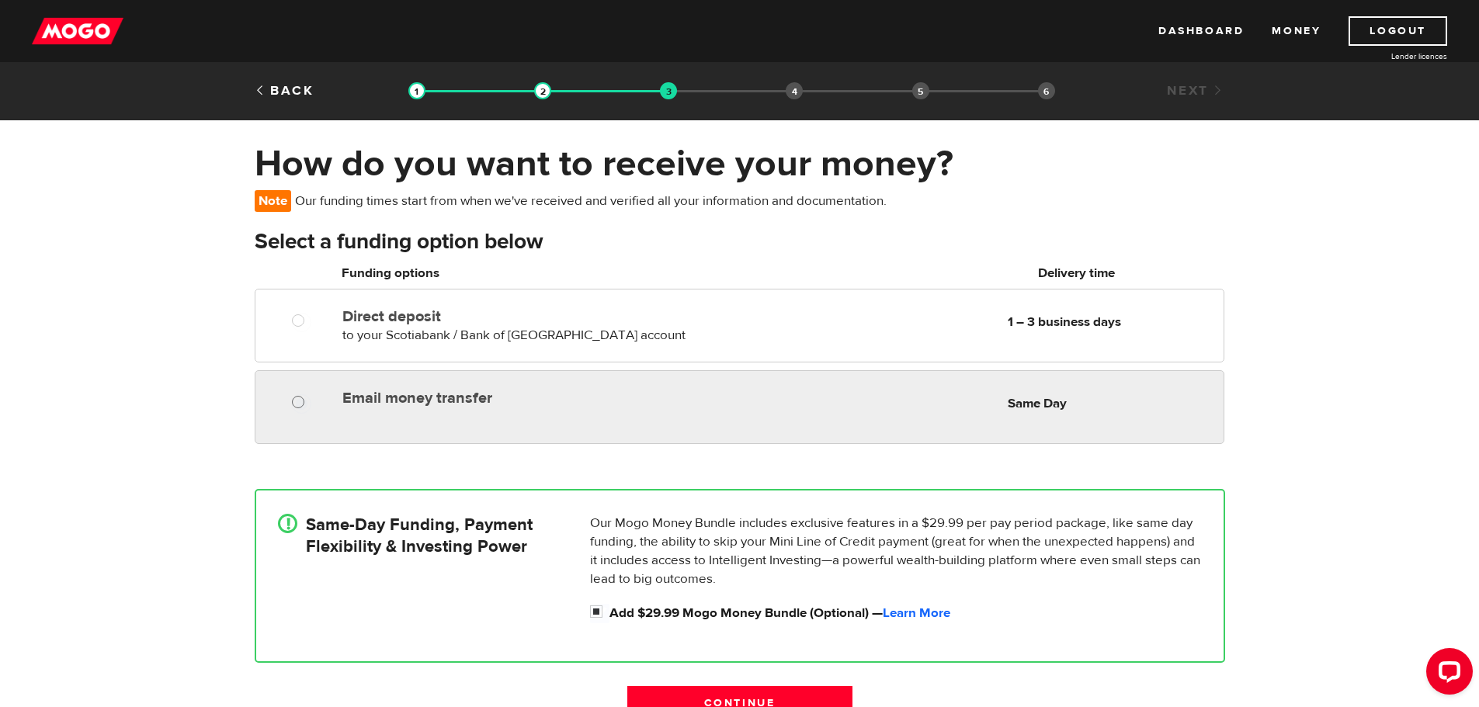
radio input "true"
click at [298, 403] on input "Email money transfer" at bounding box center [301, 403] width 19 height 19
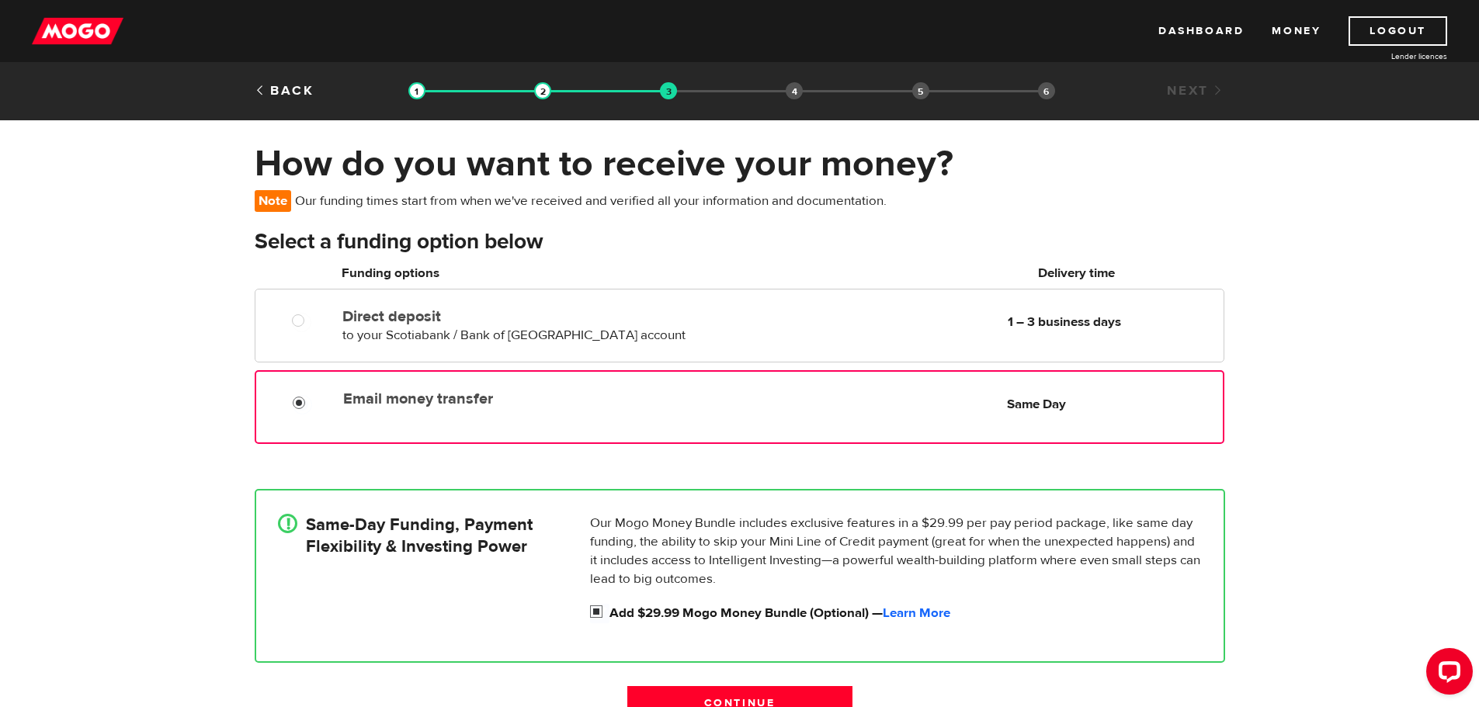
click at [594, 611] on input "Add $29.99 Mogo Money Bundle (Optional) — Learn More" at bounding box center [599, 613] width 19 height 19
checkbox input "false"
radio input "false"
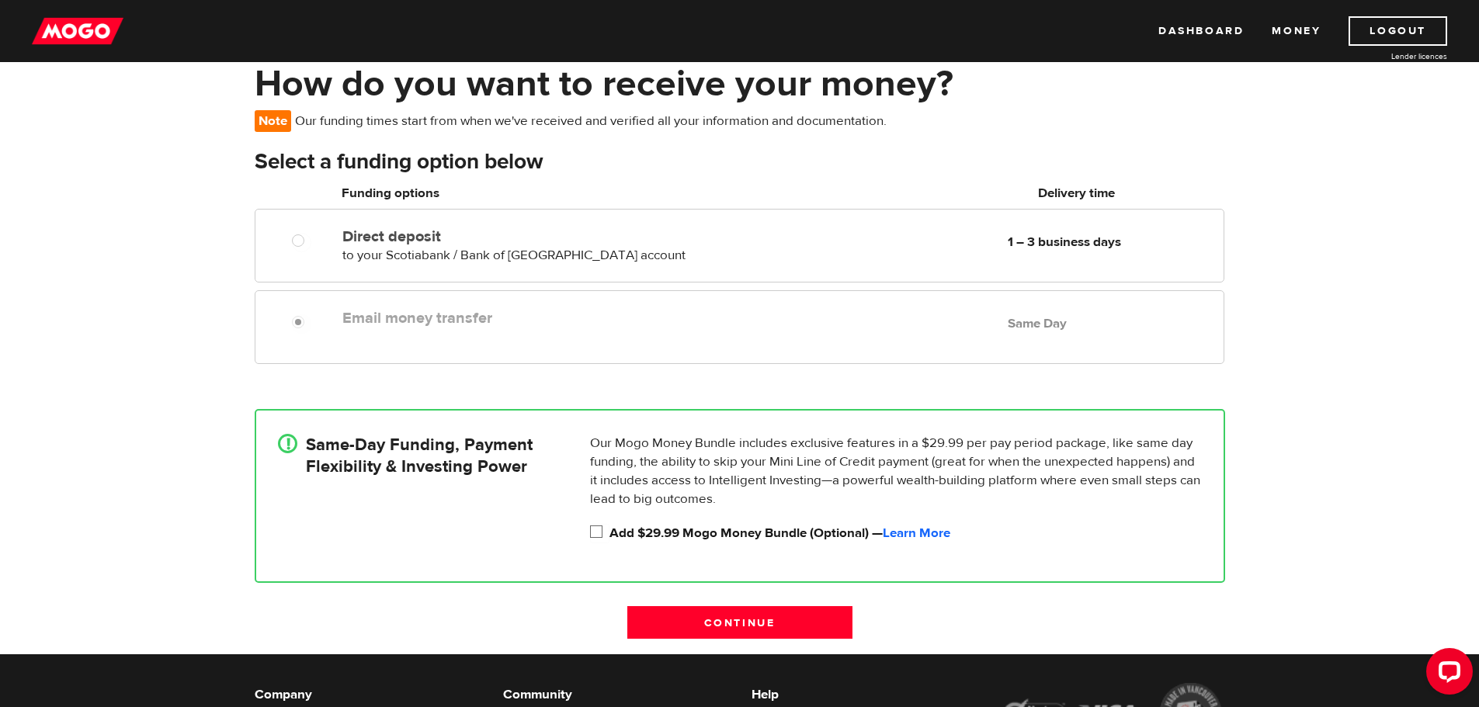
scroll to position [155, 0]
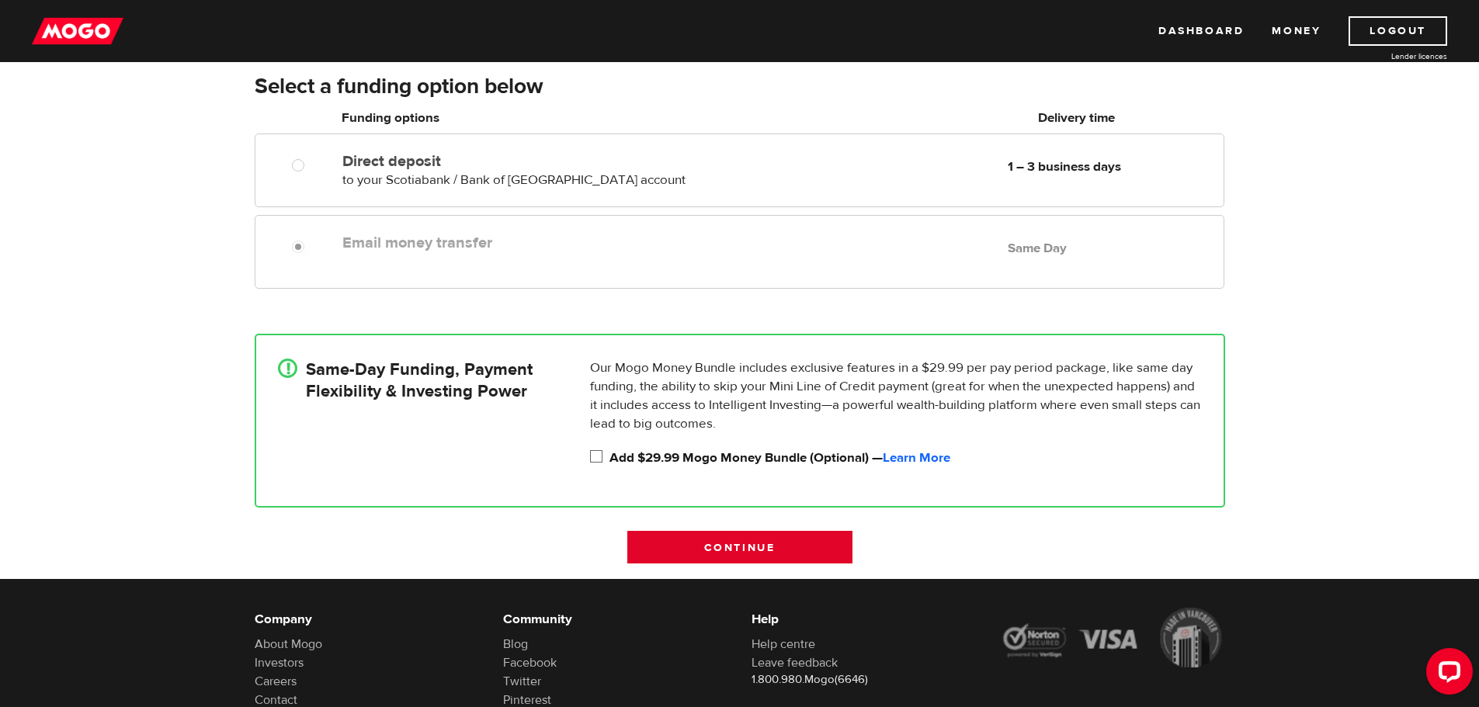
click at [779, 540] on input "Continue" at bounding box center [739, 547] width 225 height 33
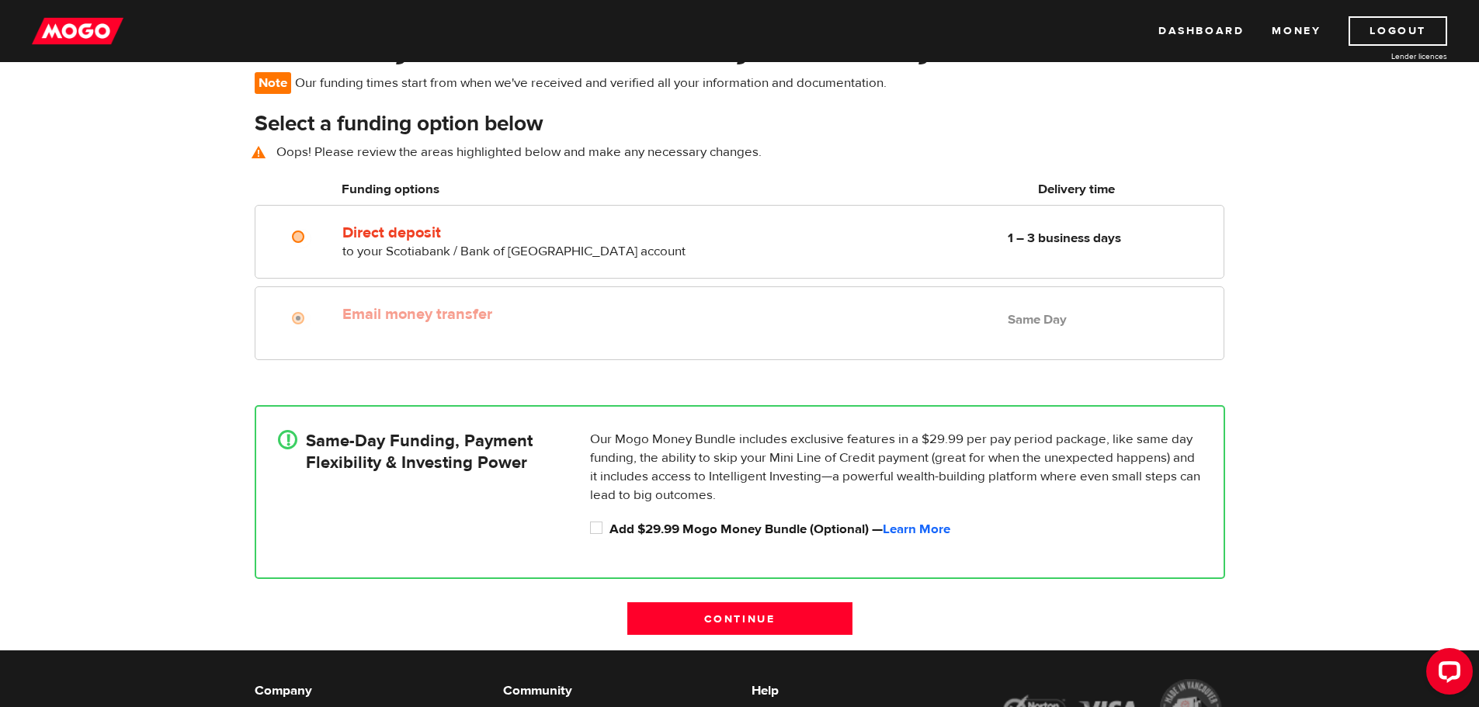
scroll to position [113, 0]
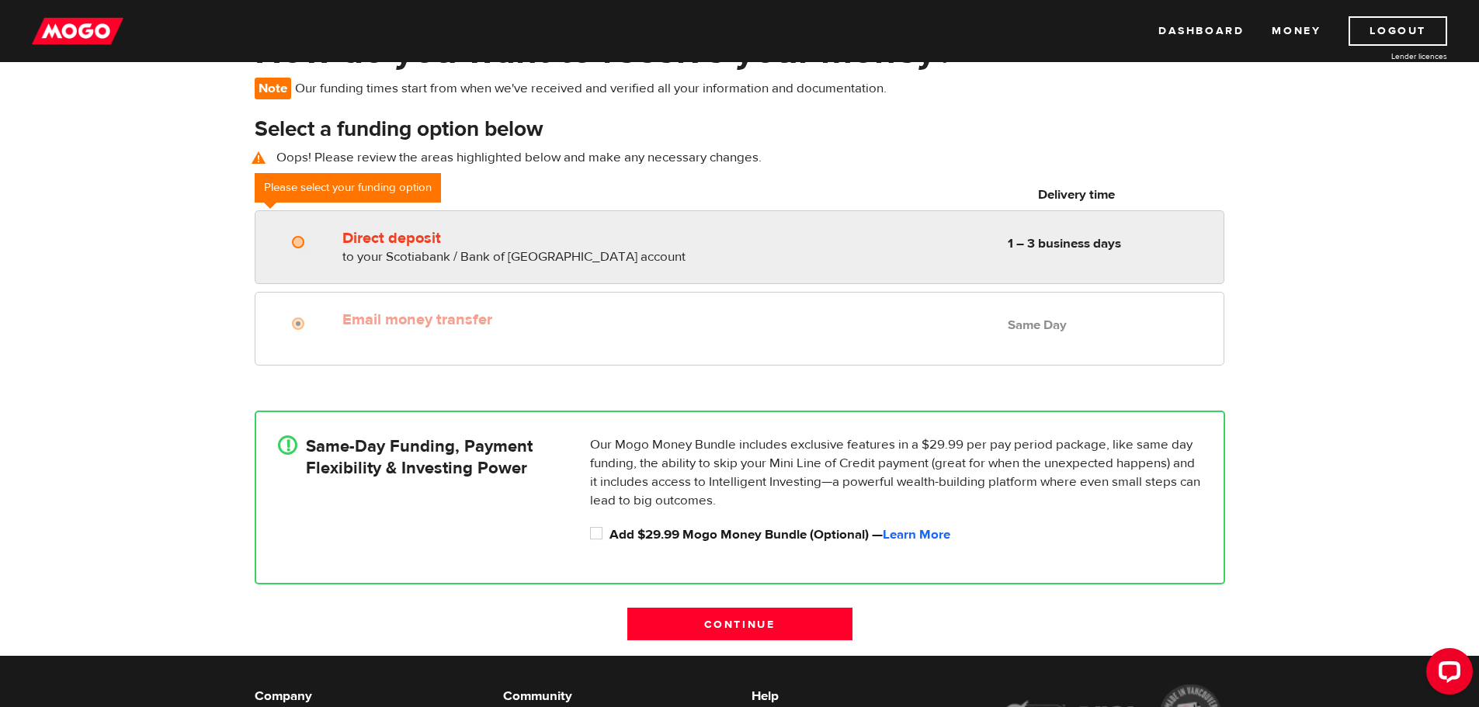
radio input "true"
click at [296, 245] on input "Direct deposit" at bounding box center [301, 243] width 19 height 19
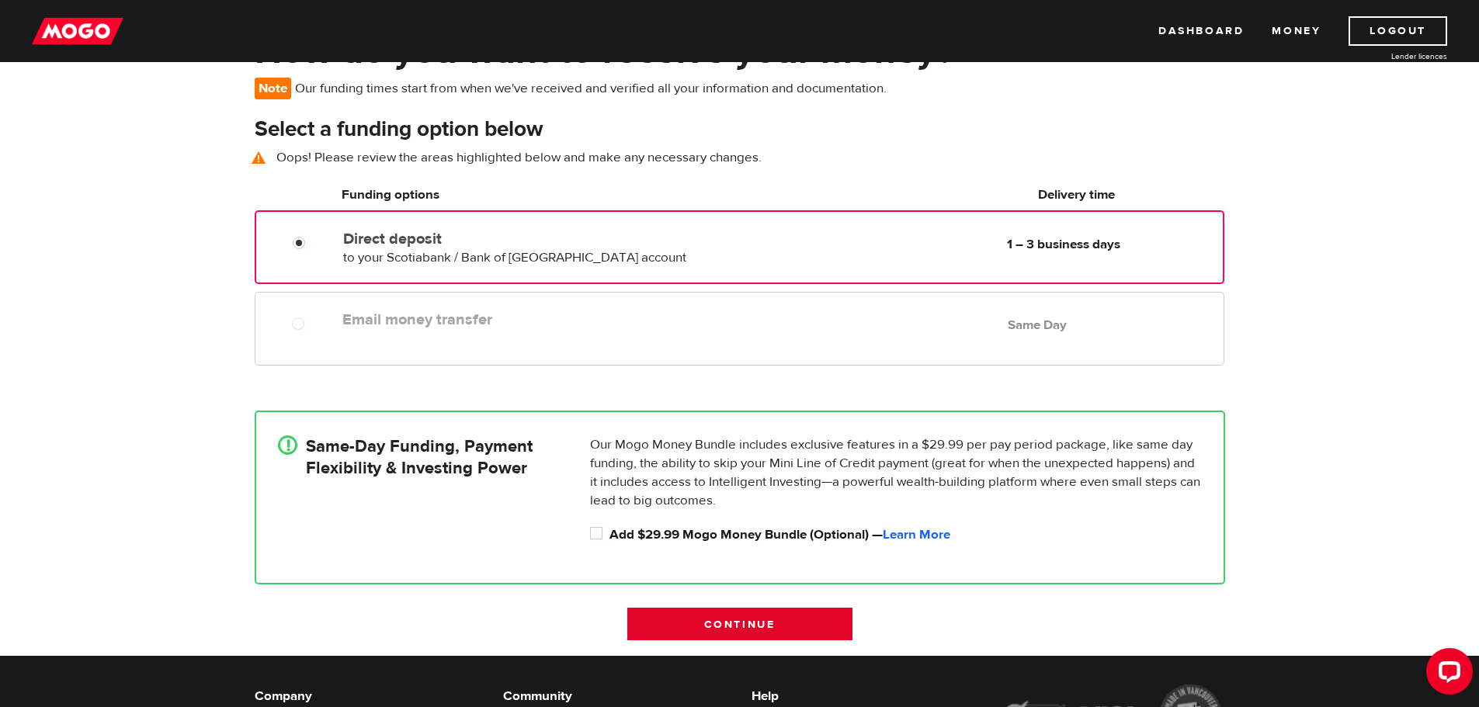
click at [772, 627] on input "Continue" at bounding box center [739, 624] width 225 height 33
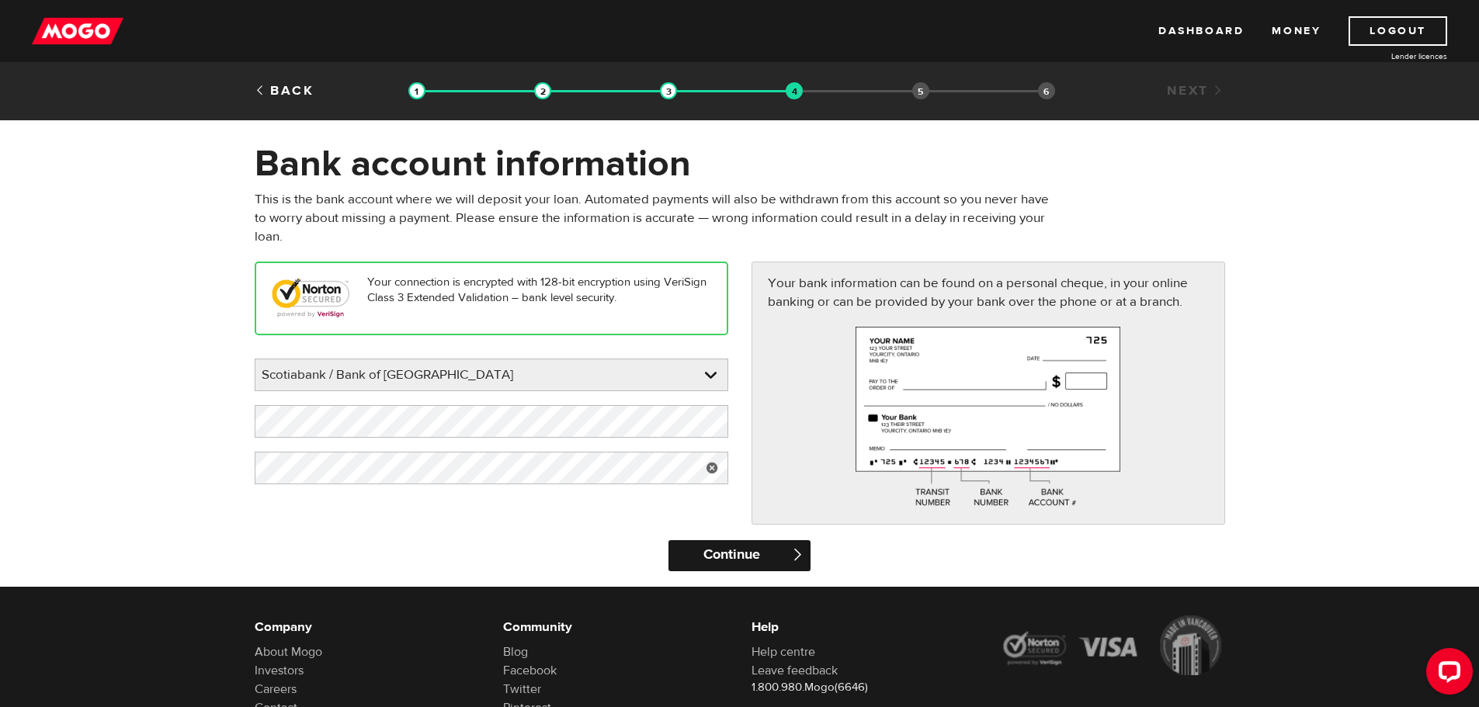
click at [726, 550] on input "Continue" at bounding box center [739, 555] width 142 height 31
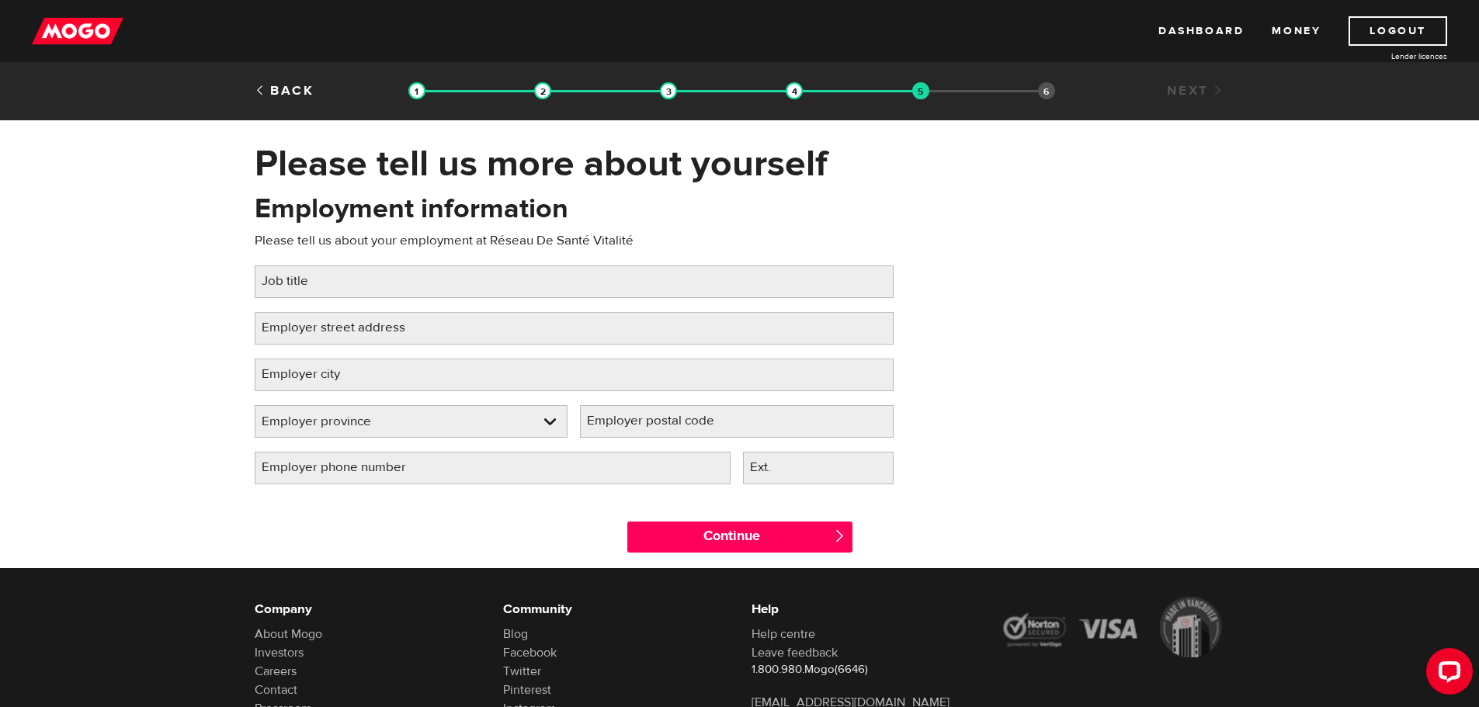
click at [302, 284] on label "Job title" at bounding box center [297, 281] width 85 height 32
click at [302, 284] on input "Job title" at bounding box center [574, 281] width 639 height 33
type input "Administrative assistant"
click at [331, 325] on label "Employer street address" at bounding box center [346, 328] width 182 height 32
click at [331, 325] on input "Employer street address" at bounding box center [574, 328] width 639 height 33
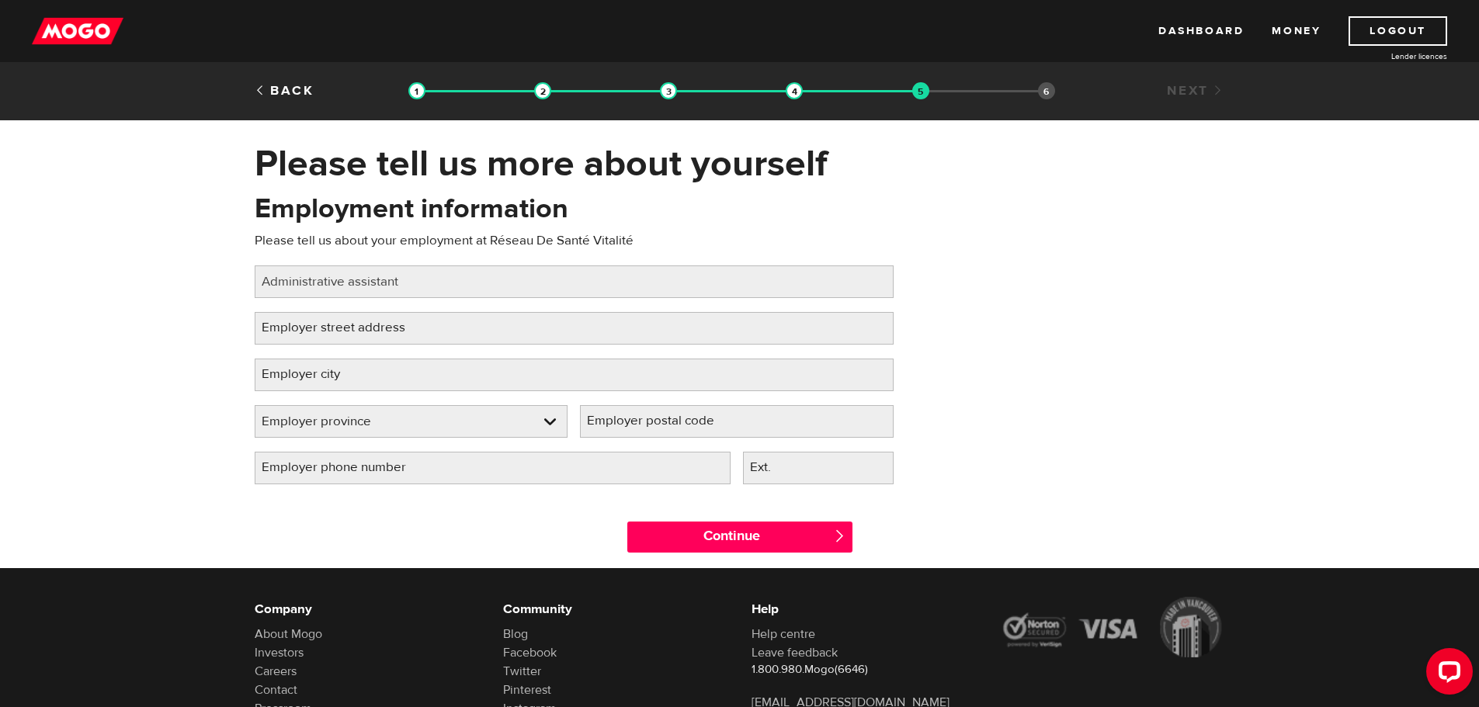
click at [347, 324] on label "Employer street address" at bounding box center [346, 328] width 182 height 32
click at [347, 324] on input "Employer street address" at bounding box center [574, 328] width 639 height 33
click at [323, 336] on label "Employer street address" at bounding box center [346, 328] width 182 height 32
click at [323, 336] on input "Employer street address" at bounding box center [574, 328] width 639 height 33
click at [436, 320] on input "Employer street address" at bounding box center [574, 328] width 639 height 33
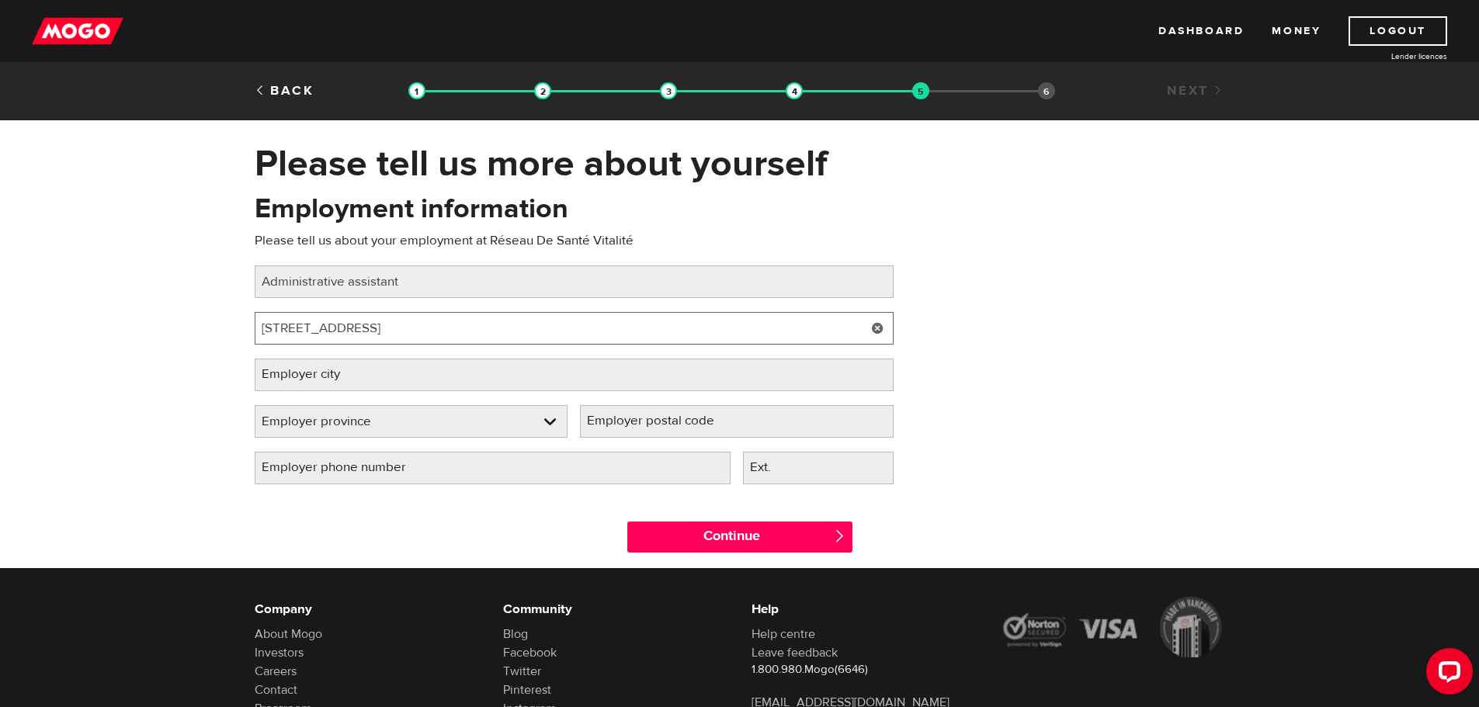
type input "275 rue Main"
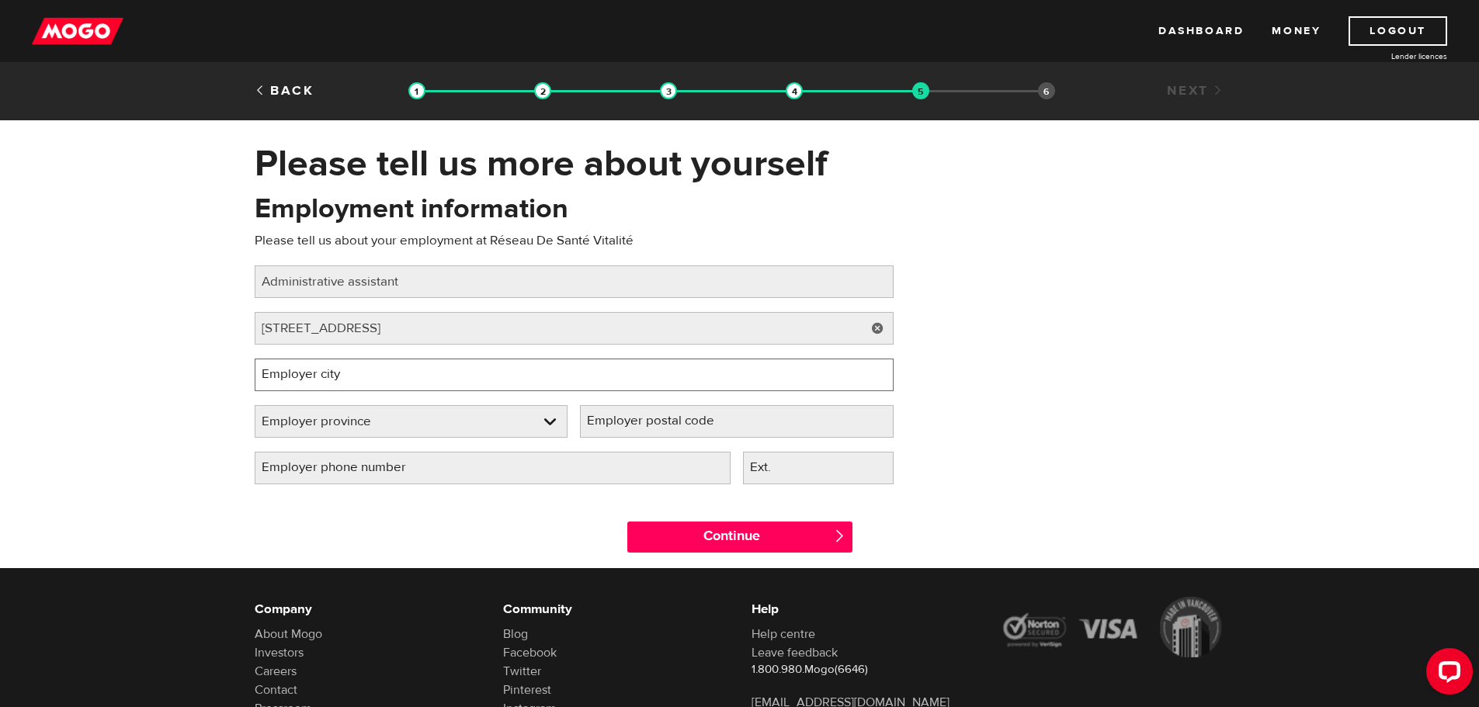
click at [399, 371] on input "Employer city" at bounding box center [574, 375] width 639 height 33
type input "bathurst"
drag, startPoint x: 124, startPoint y: 457, endPoint x: 155, endPoint y: 447, distance: 32.7
click at [127, 457] on div "Please tell us more about yourself Oops! Please review the areas highlighted be…" at bounding box center [739, 354] width 1479 height 427
click at [546, 418] on link at bounding box center [411, 421] width 312 height 31
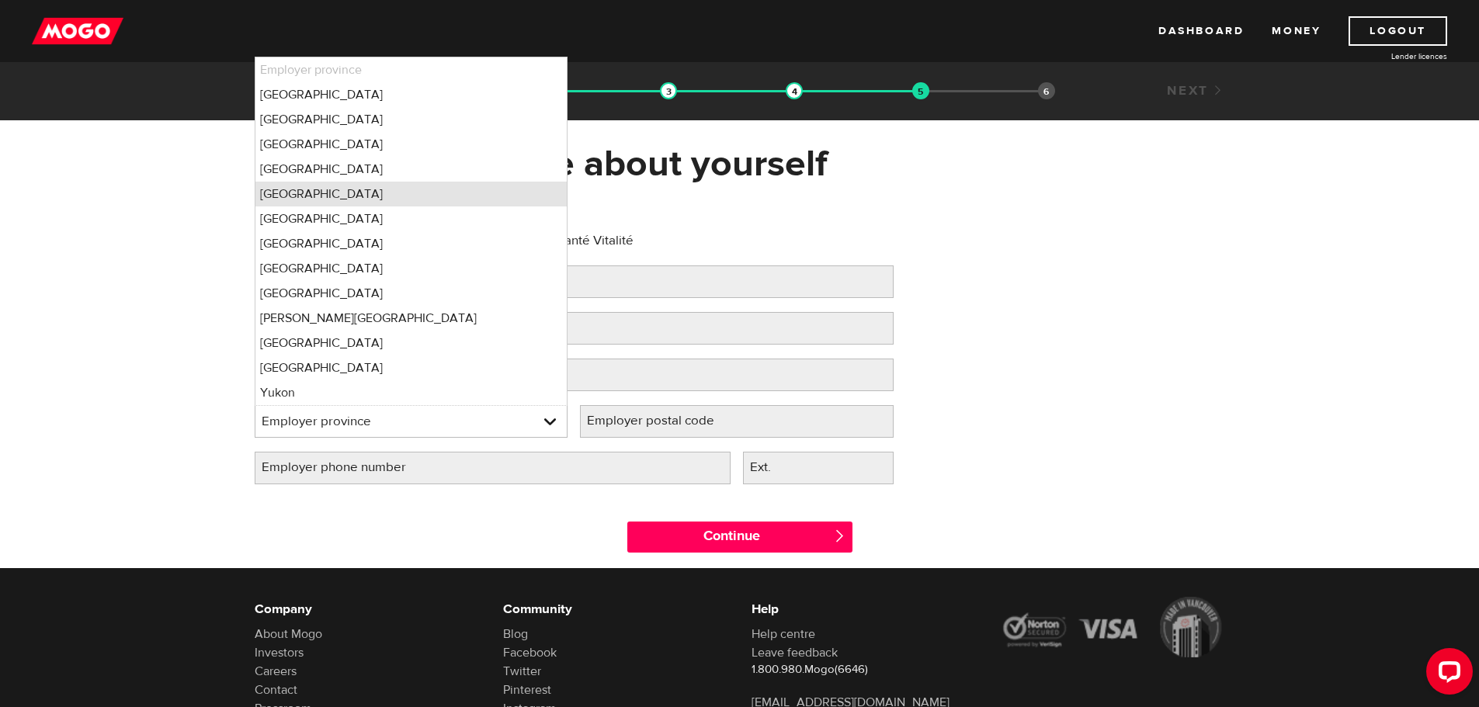
click at [287, 190] on li "New Brunswick" at bounding box center [411, 194] width 312 height 25
select select "NB"
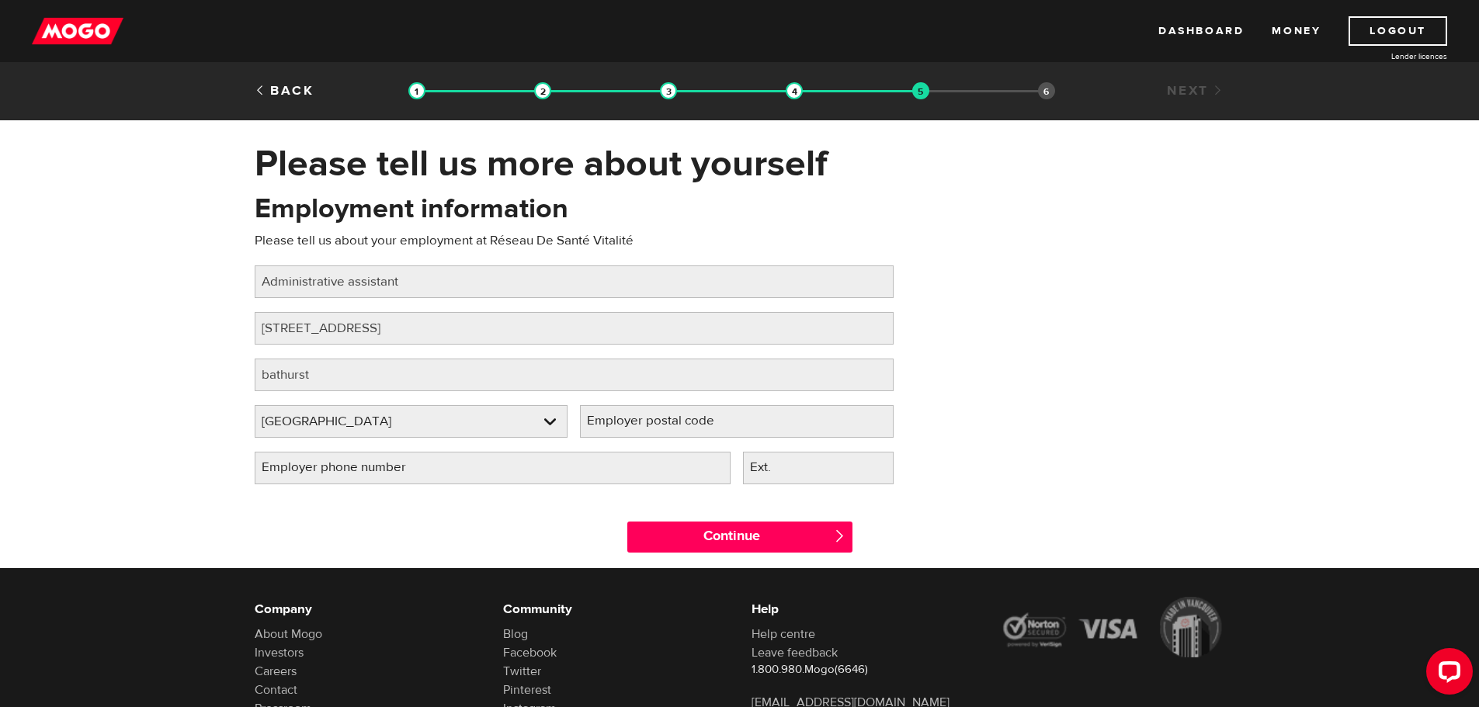
click at [647, 425] on label "Employer postal code" at bounding box center [663, 421] width 166 height 32
click at [647, 425] on input "Employer postal code" at bounding box center [737, 421] width 314 height 33
type input "E2A 1A9"
click at [632, 463] on input "Employer phone number" at bounding box center [493, 468] width 476 height 33
click at [532, 467] on input "Employer phone number" at bounding box center [493, 468] width 476 height 33
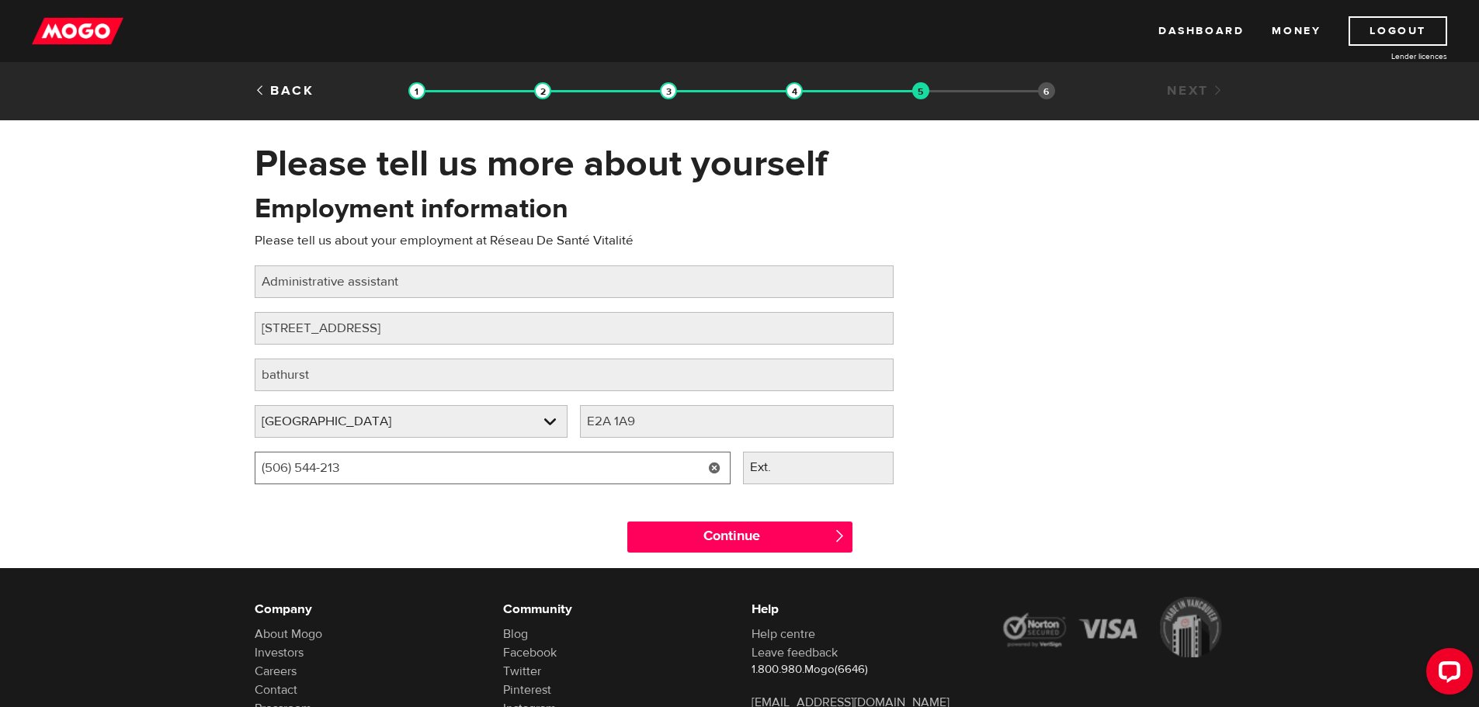
type input "(506) 544-2133"
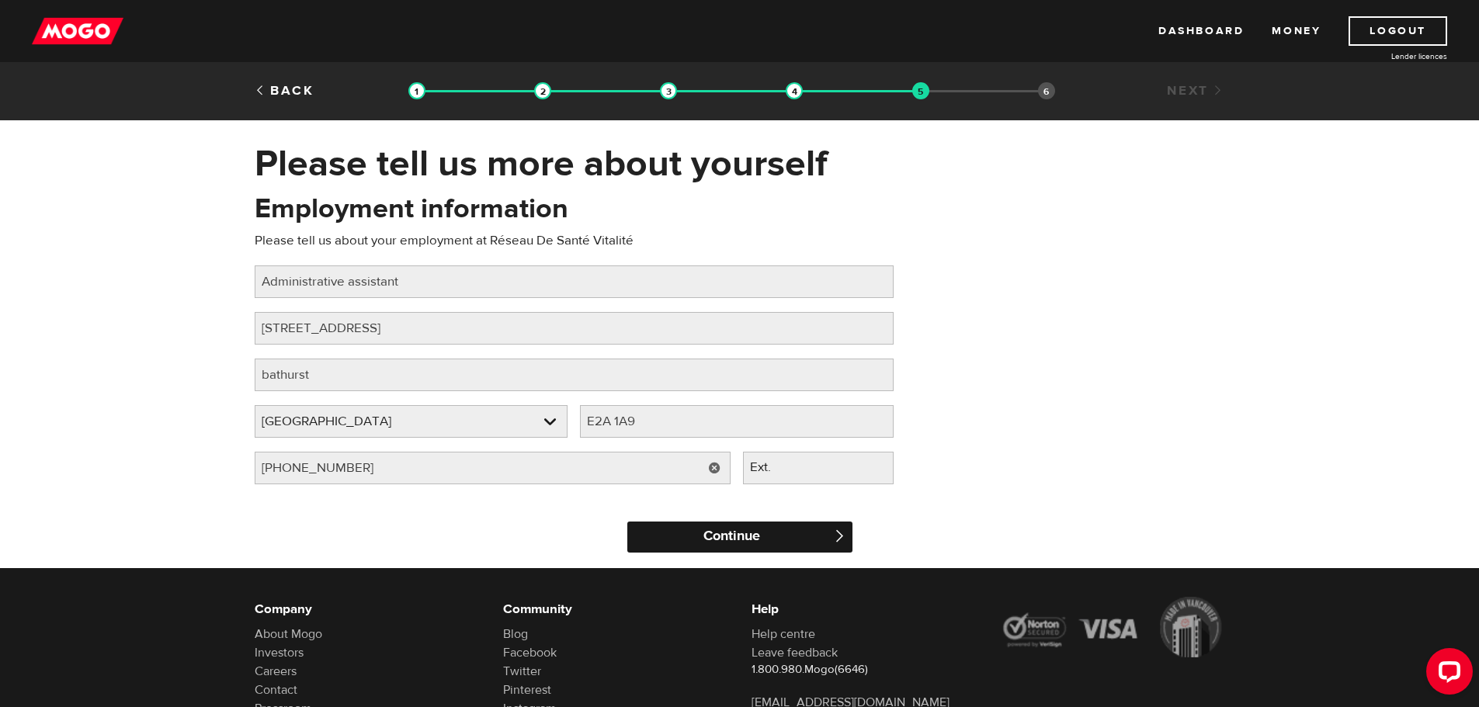
click at [795, 535] on input "Continue" at bounding box center [739, 537] width 225 height 31
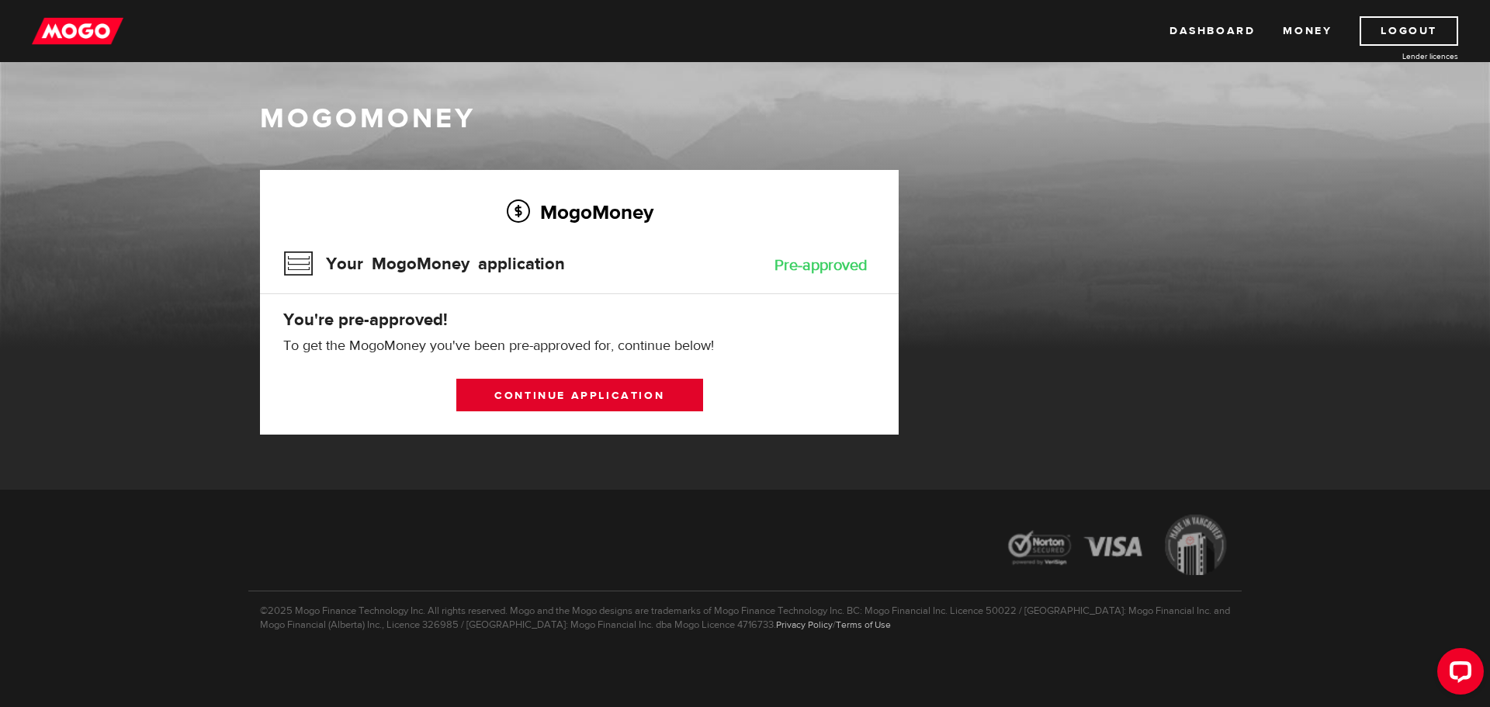
click at [550, 398] on link "Continue application" at bounding box center [579, 395] width 247 height 33
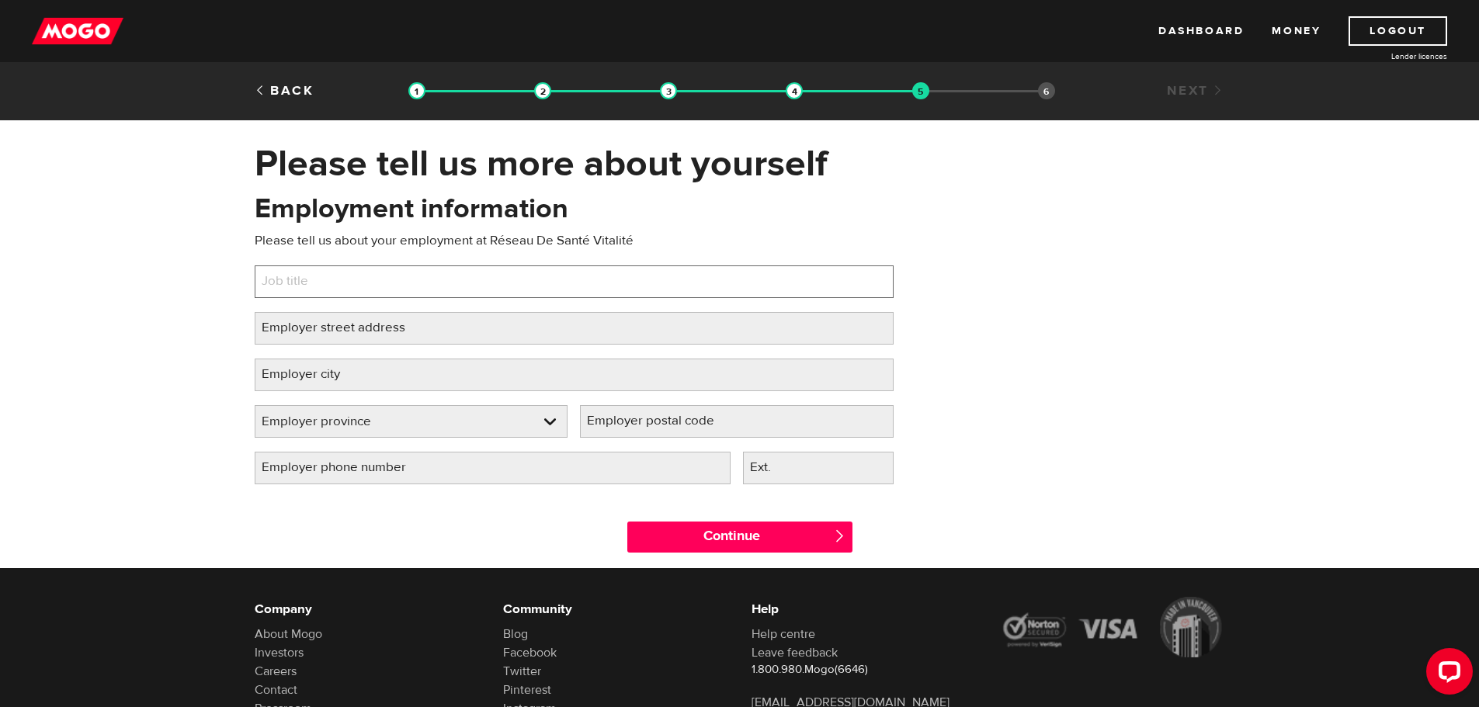
click at [350, 279] on input "Job title" at bounding box center [574, 281] width 639 height 33
type input "Administrative assistant"
click at [366, 327] on label "Employer street address" at bounding box center [346, 328] width 182 height 32
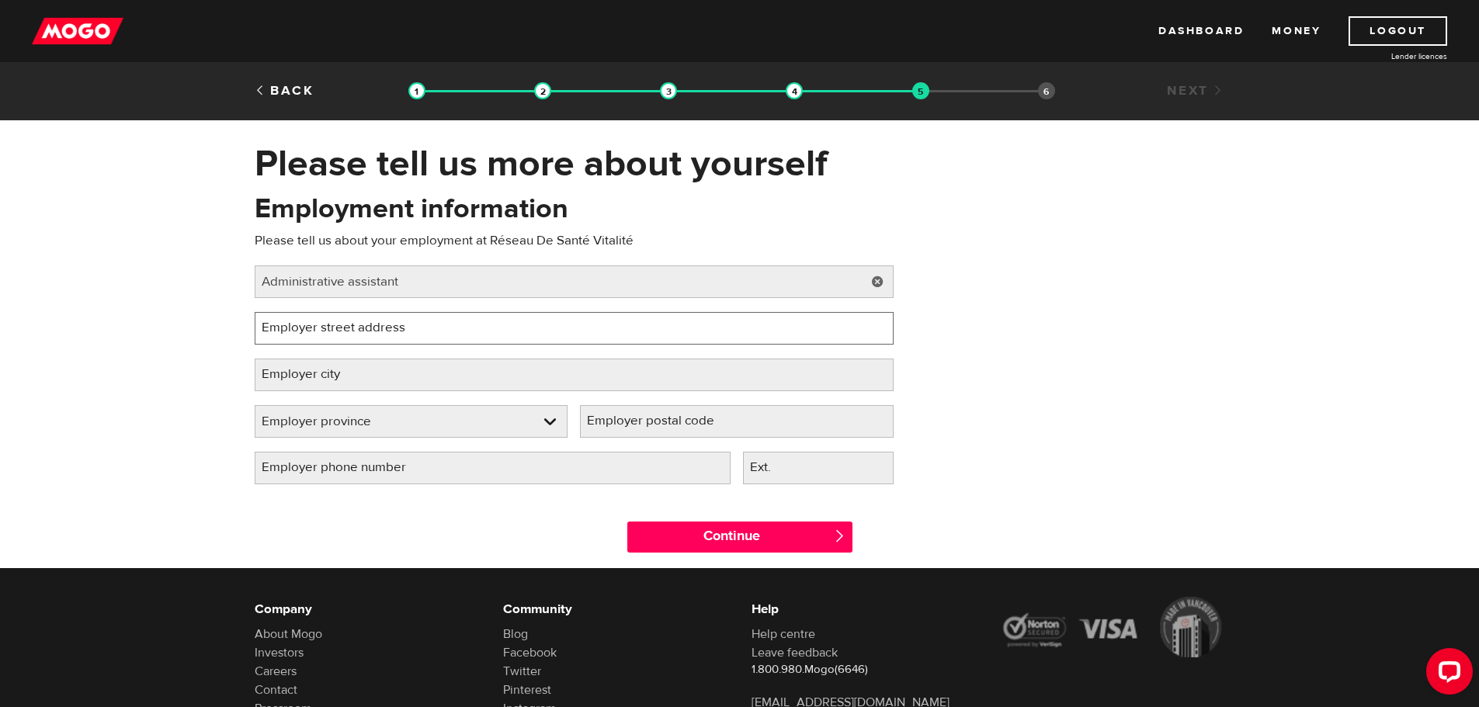
click at [366, 327] on input "Employer street address" at bounding box center [574, 328] width 639 height 33
type input "275 rue Main"
click at [365, 370] on label "Employer city" at bounding box center [313, 375] width 117 height 32
click at [365, 370] on input "Employer city" at bounding box center [574, 375] width 639 height 33
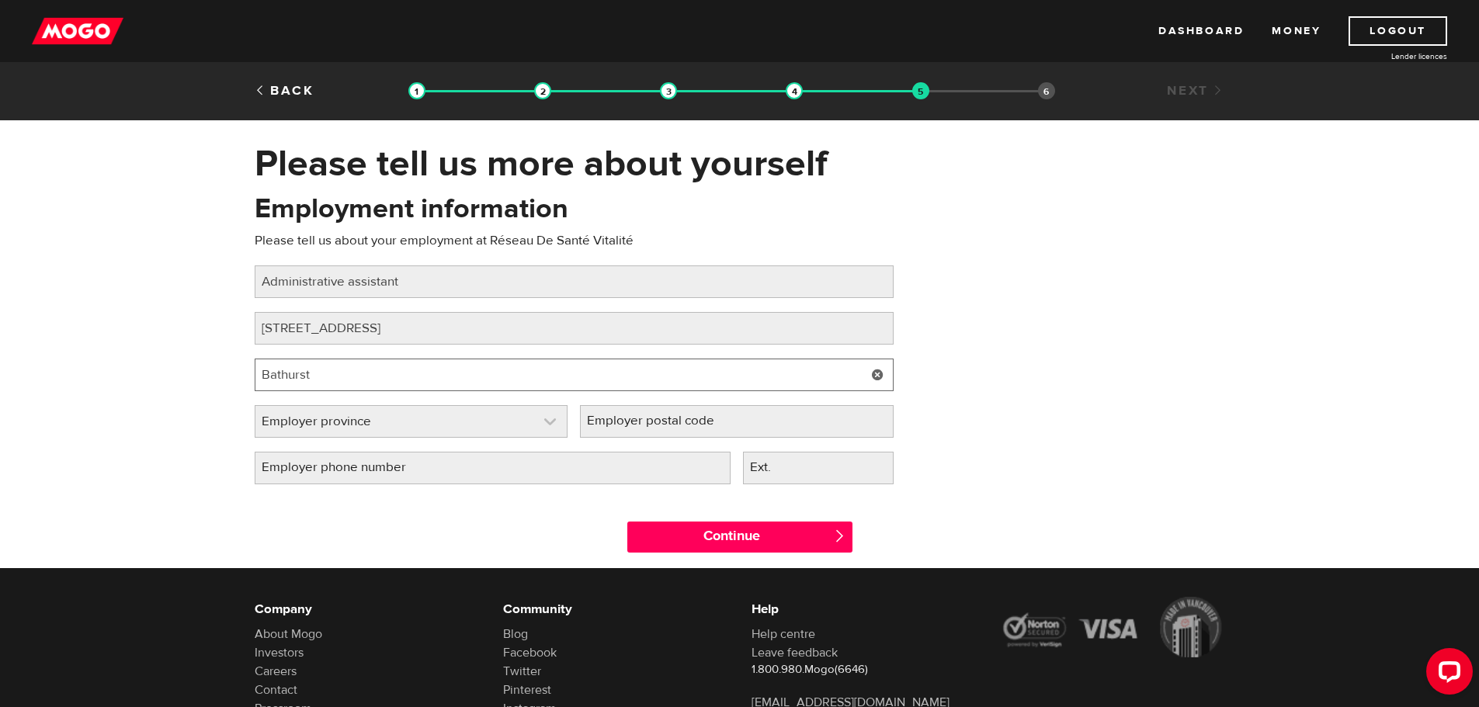
type input "Bathurst"
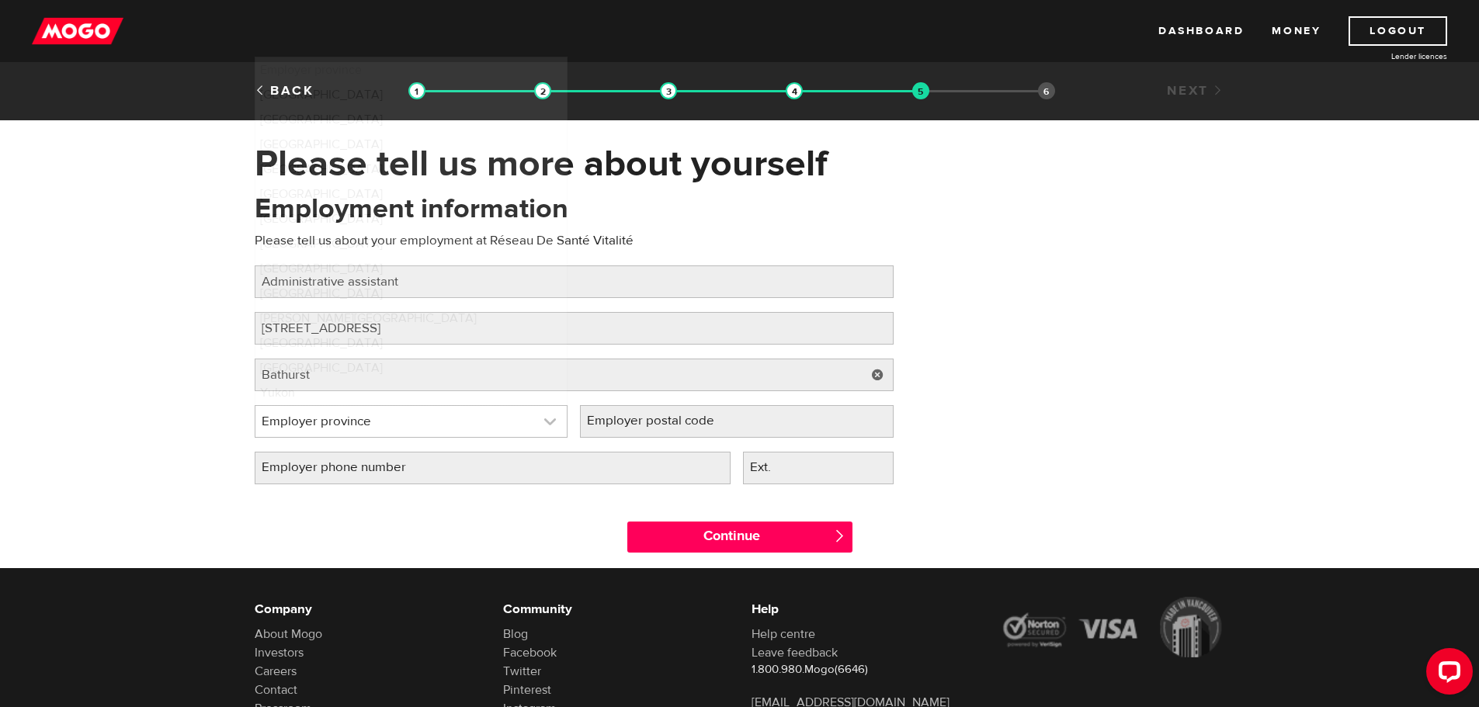
click at [310, 418] on link at bounding box center [411, 421] width 312 height 31
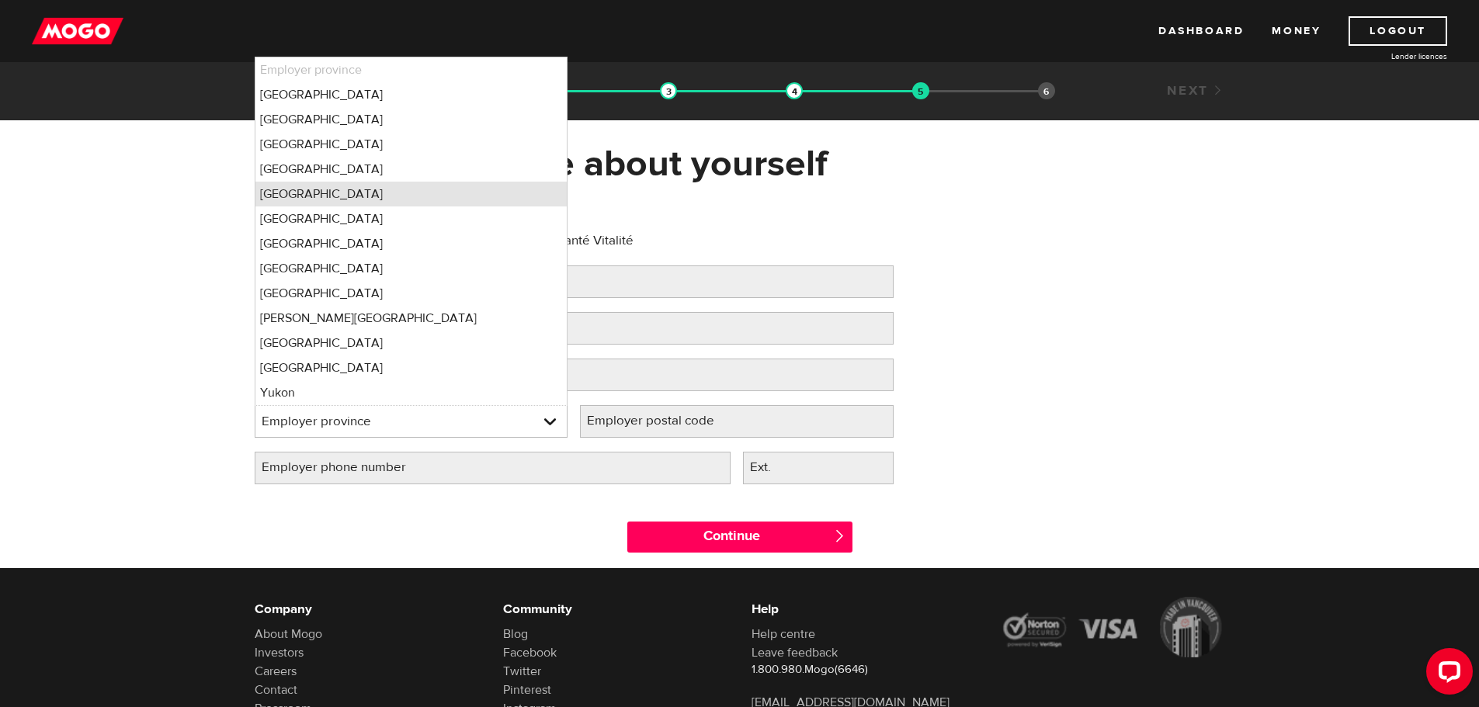
click at [292, 185] on li "New Brunswick" at bounding box center [411, 194] width 312 height 25
select select "NB"
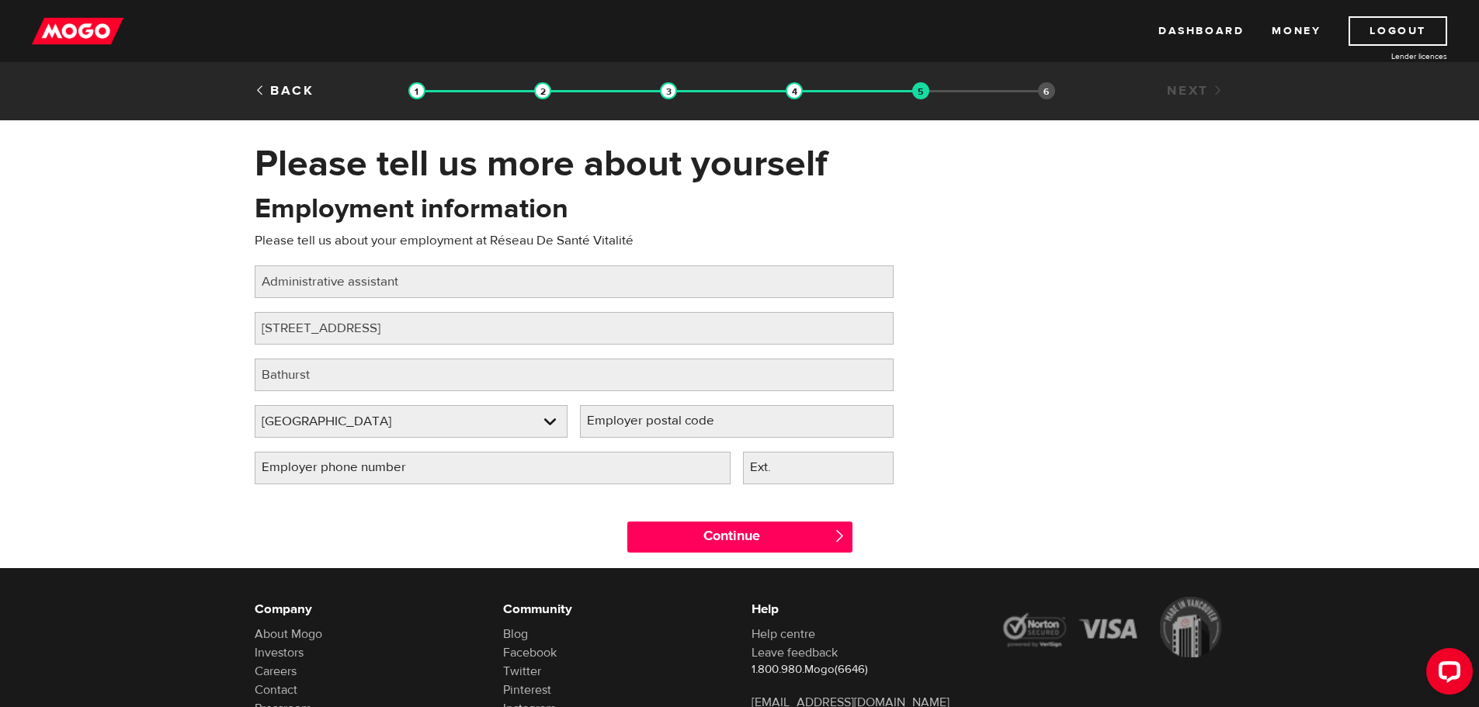
click at [331, 465] on label "Employer phone number" at bounding box center [346, 468] width 183 height 32
click at [331, 465] on input "Employer phone number" at bounding box center [493, 468] width 476 height 33
type input "(506) 544-2133"
click at [719, 420] on label "Employer postal code" at bounding box center [663, 421] width 166 height 32
click at [719, 420] on input "Employer postal code" at bounding box center [737, 421] width 314 height 33
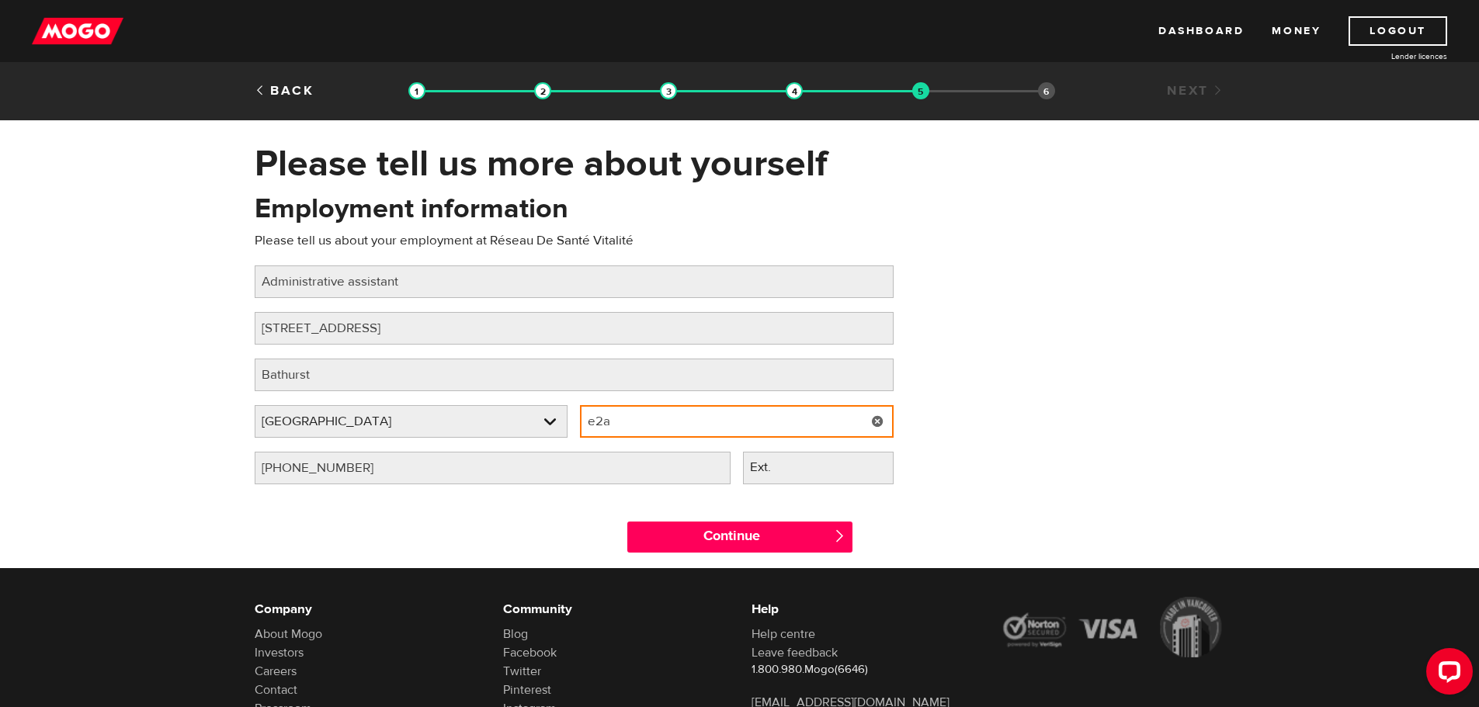
drag, startPoint x: 652, startPoint y: 424, endPoint x: 651, endPoint y: 416, distance: 7.9
click at [652, 424] on input "e2a" at bounding box center [737, 421] width 314 height 33
type input "E2A 1A9"
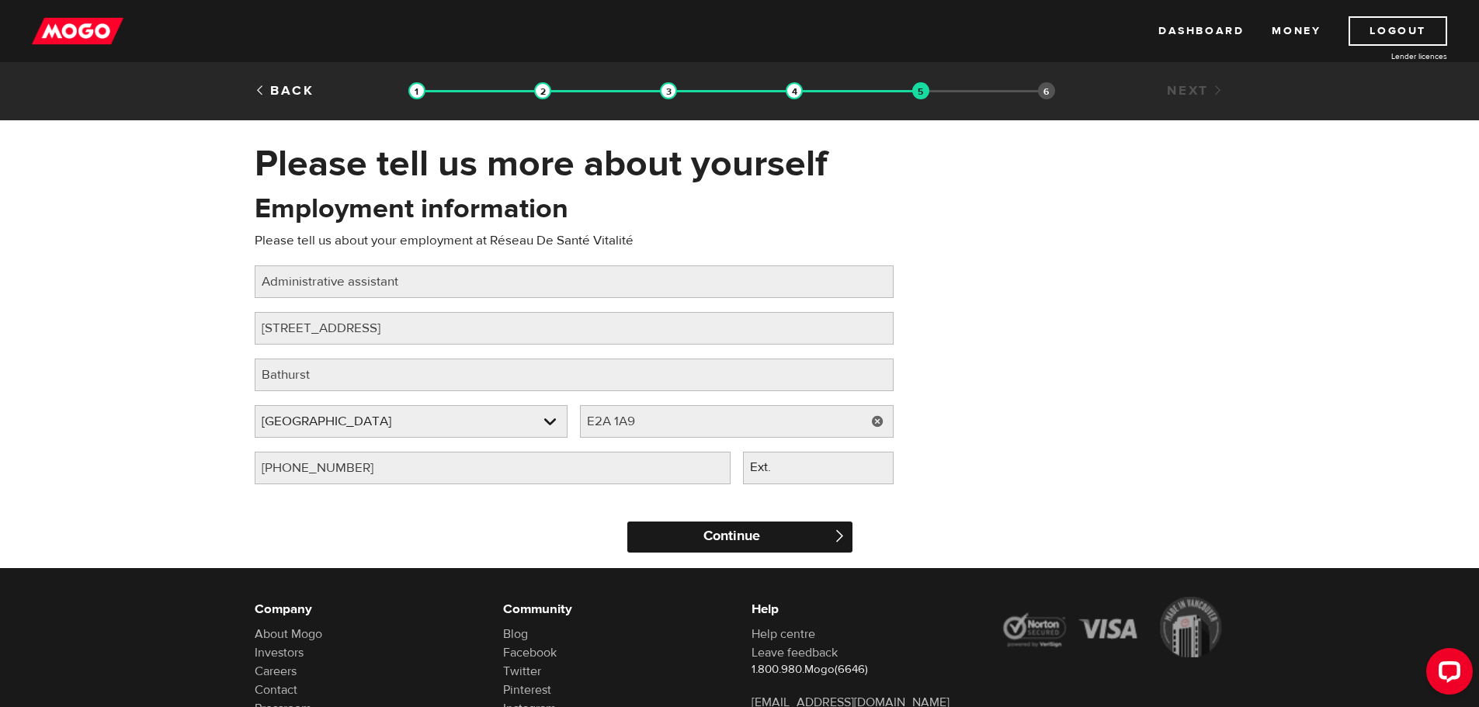
click at [705, 543] on input "Continue" at bounding box center [739, 537] width 225 height 31
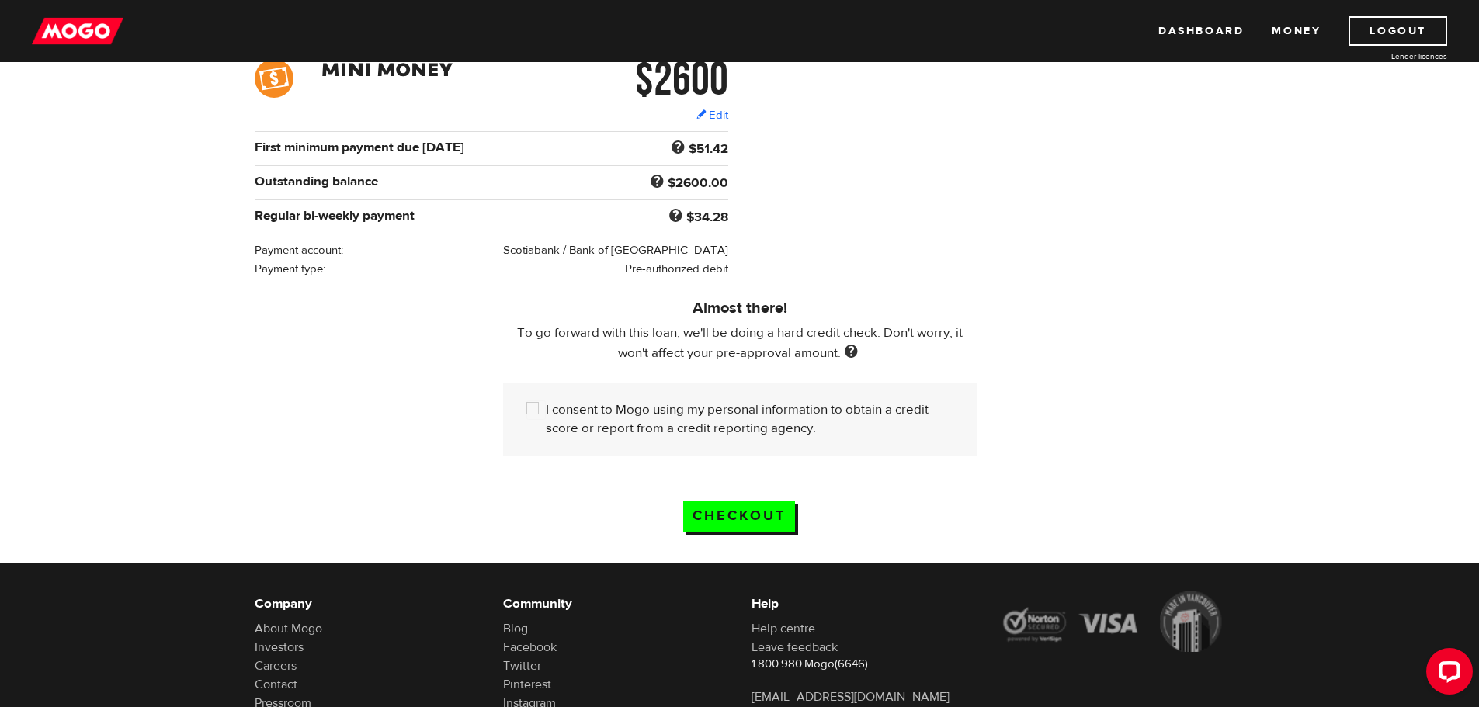
scroll to position [311, 0]
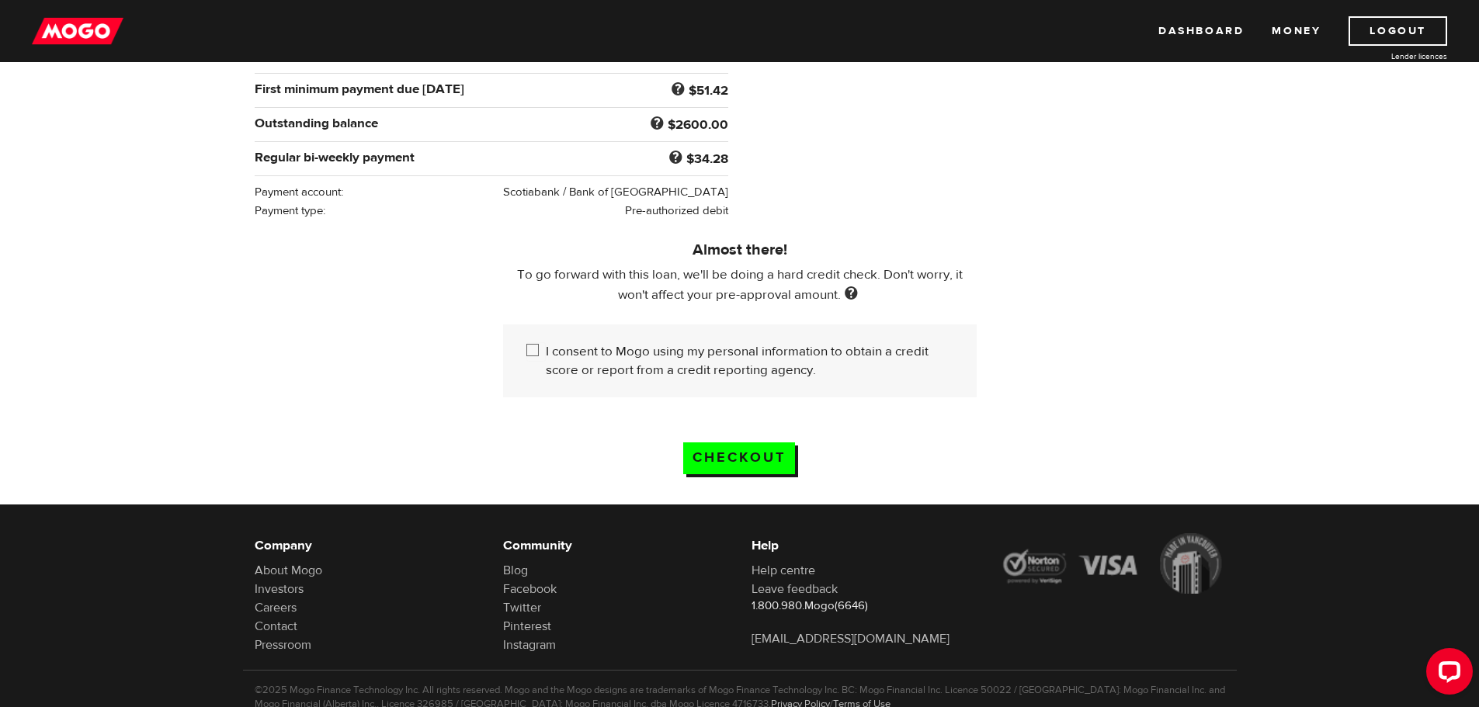
click at [537, 348] on input "I consent to Mogo using my personal information to obtain a credit score or rep…" at bounding box center [535, 351] width 19 height 19
checkbox input "true"
click at [765, 448] on input "Checkout" at bounding box center [739, 458] width 112 height 32
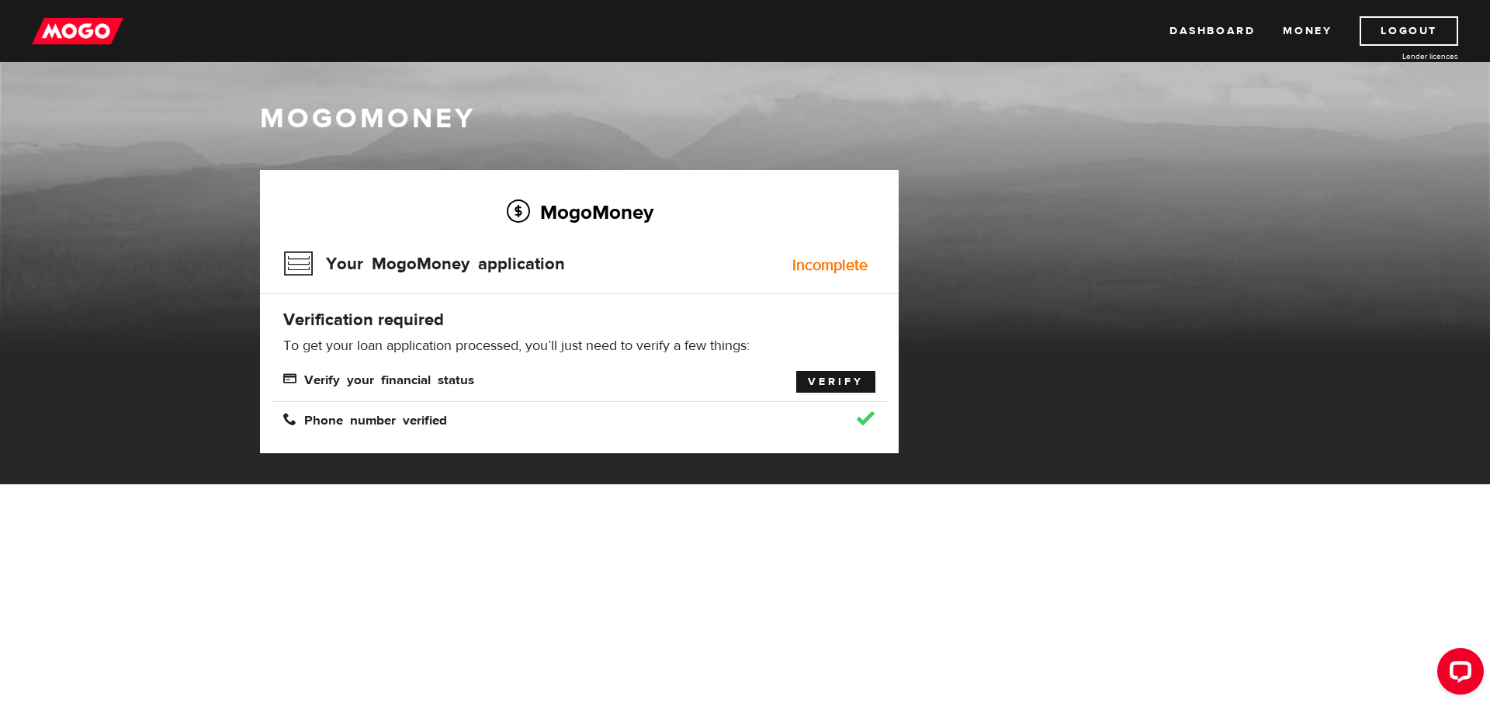
click at [844, 382] on link "Verify" at bounding box center [835, 382] width 79 height 22
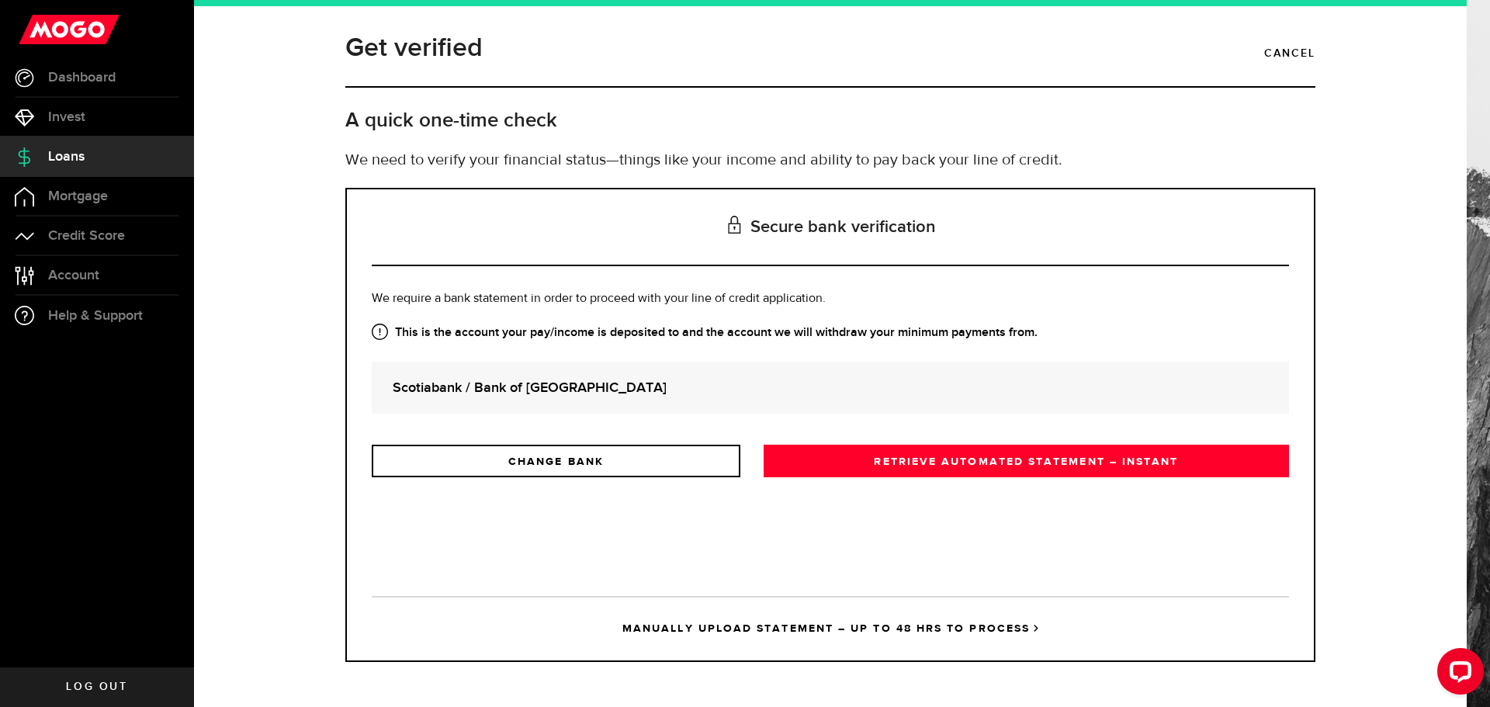
click at [480, 386] on strong "Scotiabank / Bank of [GEOGRAPHIC_DATA]" at bounding box center [831, 387] width 876 height 21
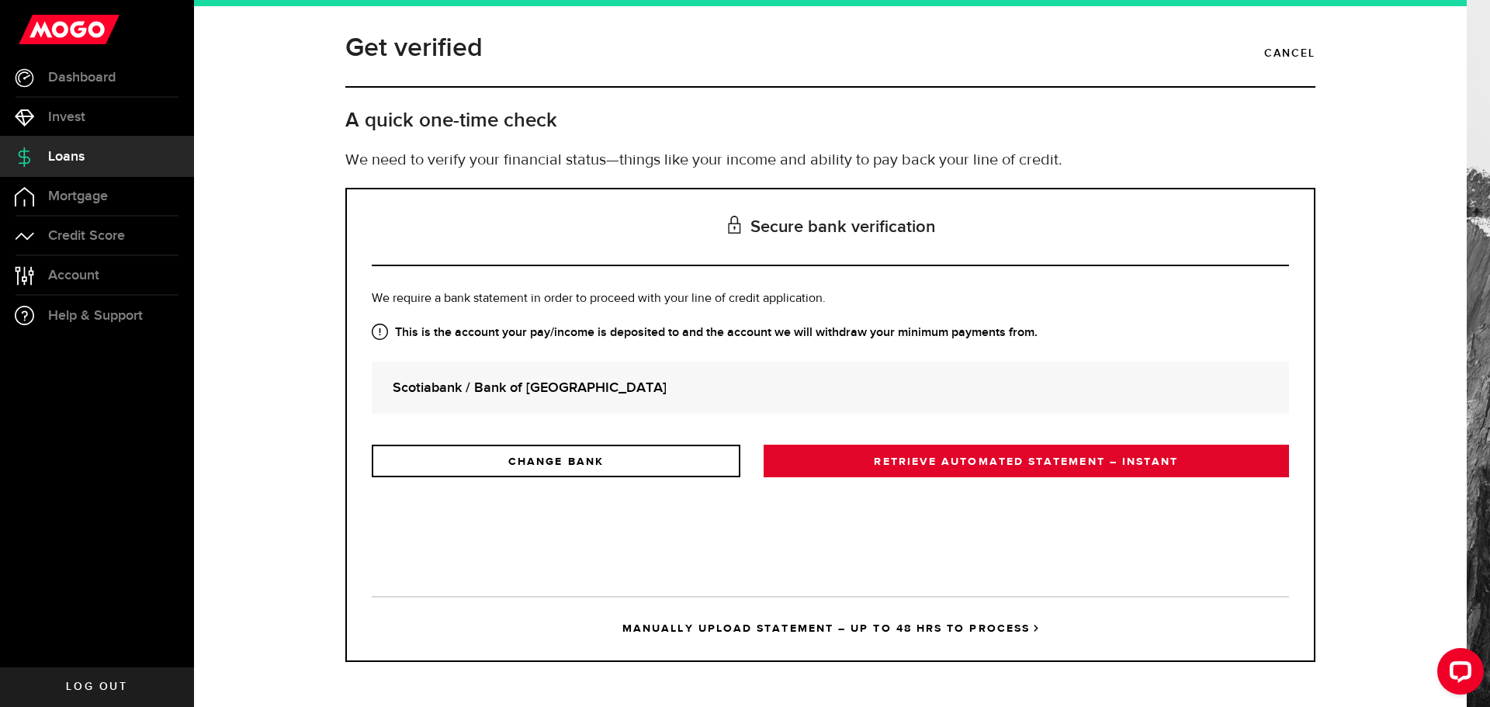
click at [838, 466] on link "RETRIEVE AUTOMATED STATEMENT – INSTANT" at bounding box center [1027, 461] width 526 height 33
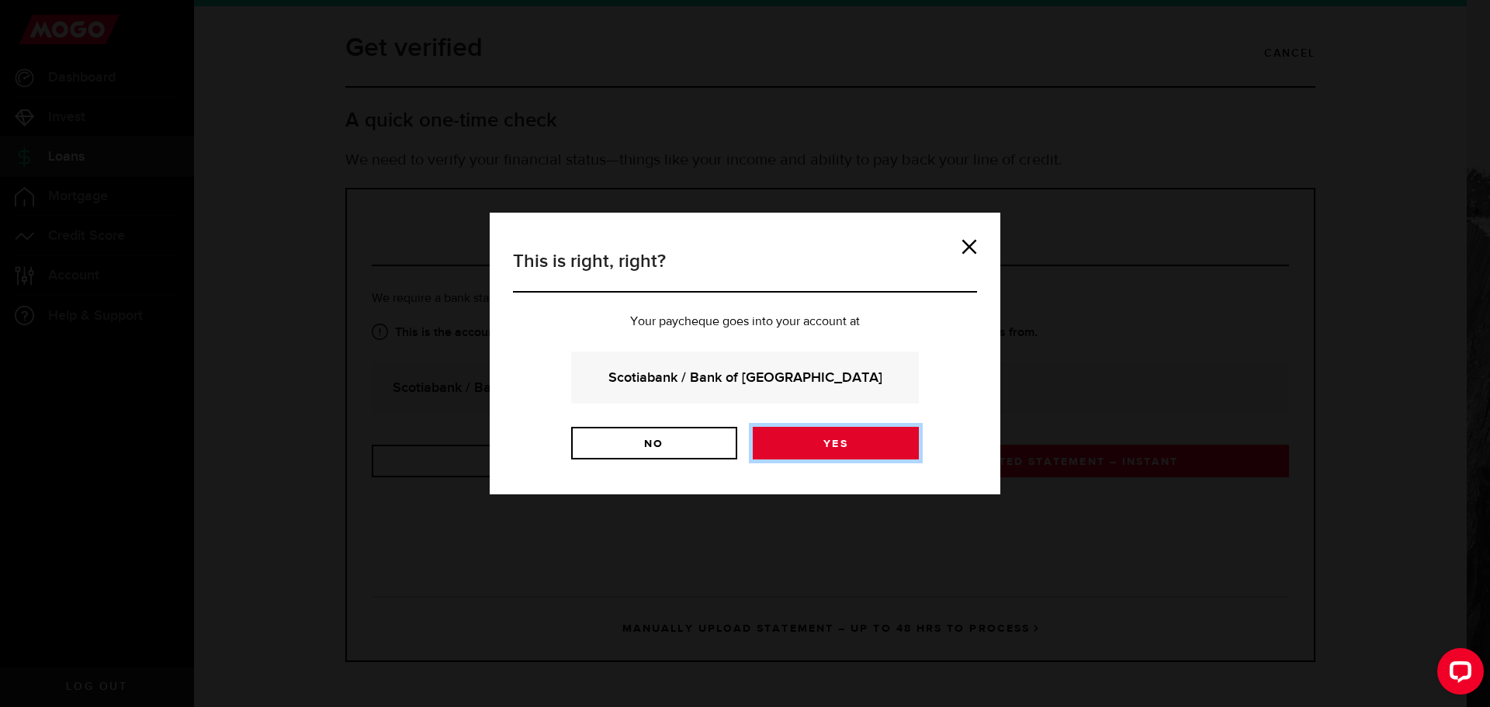
click at [831, 445] on link "Yes" at bounding box center [836, 443] width 166 height 33
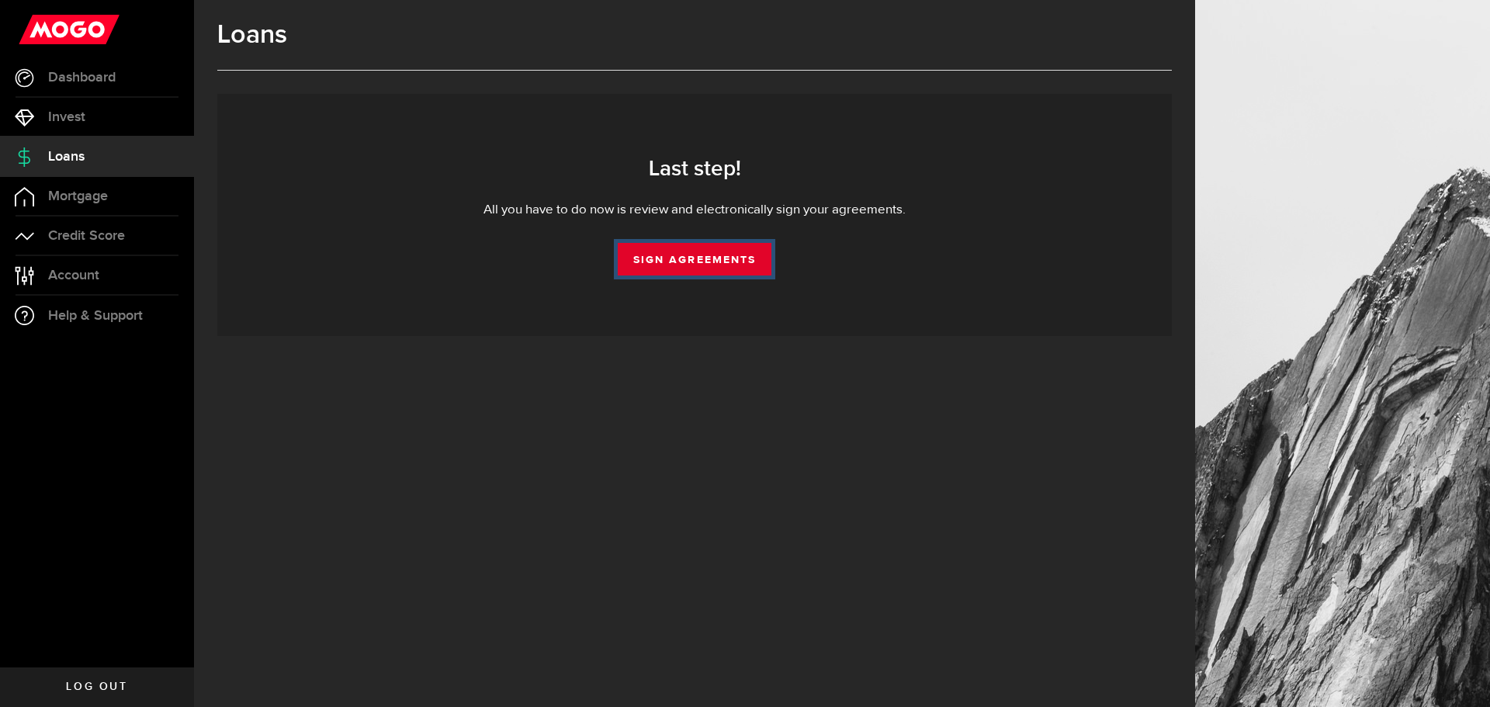
click at [695, 255] on link "Sign Agreements" at bounding box center [695, 259] width 154 height 33
